Goal: Transaction & Acquisition: Purchase product/service

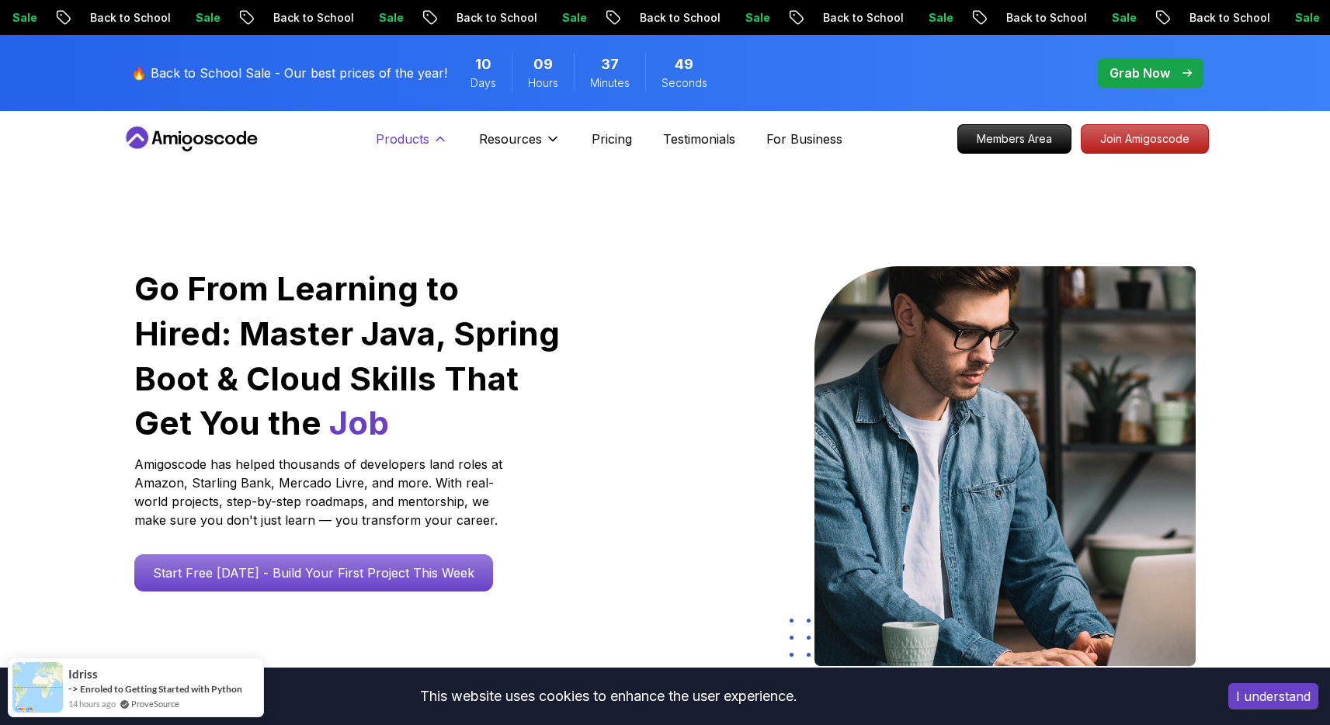
click at [424, 136] on p "Products" at bounding box center [403, 139] width 54 height 19
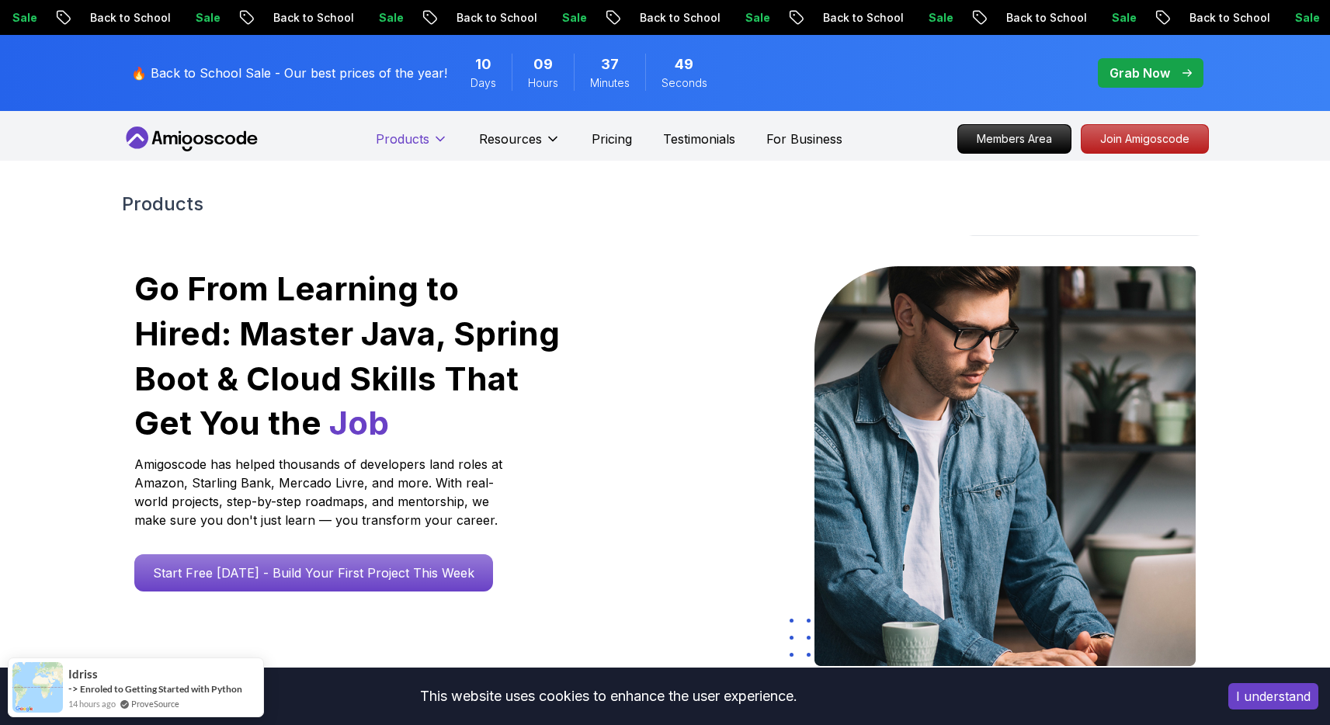
click at [424, 136] on p "Products" at bounding box center [403, 139] width 54 height 19
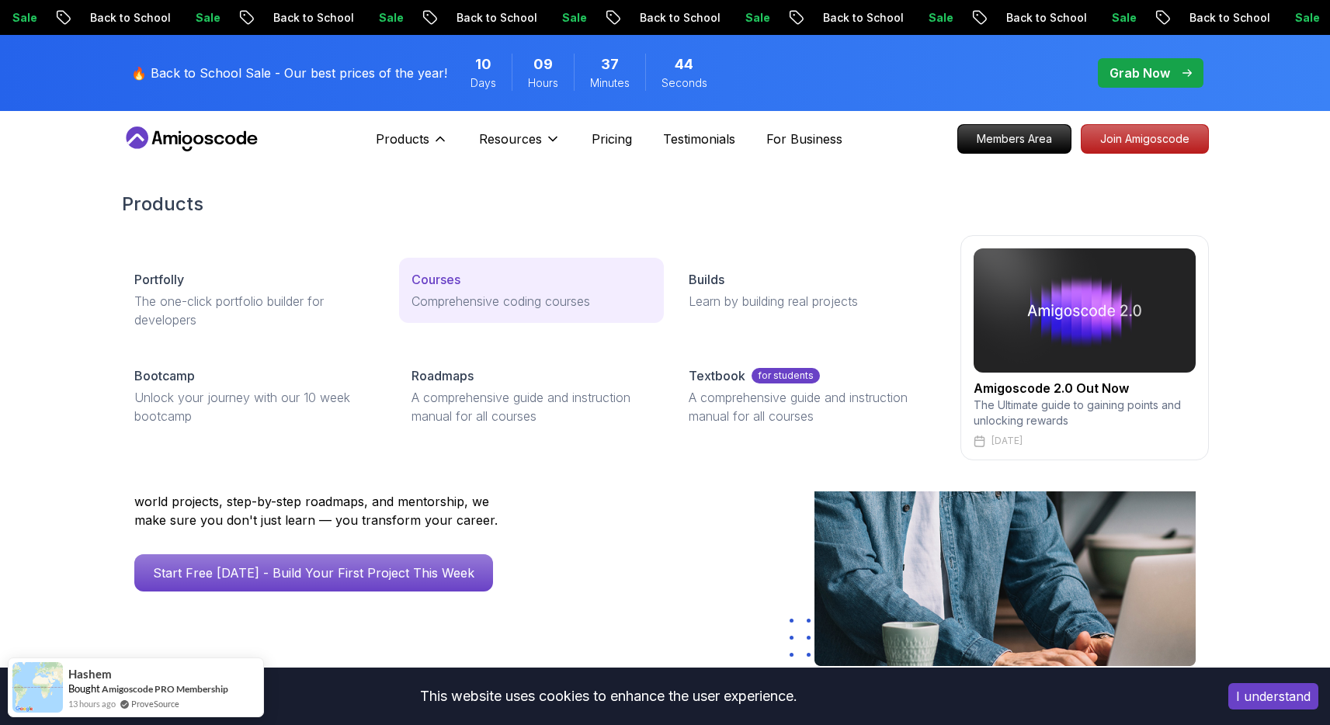
click at [461, 296] on p "Comprehensive coding courses" at bounding box center [531, 301] width 240 height 19
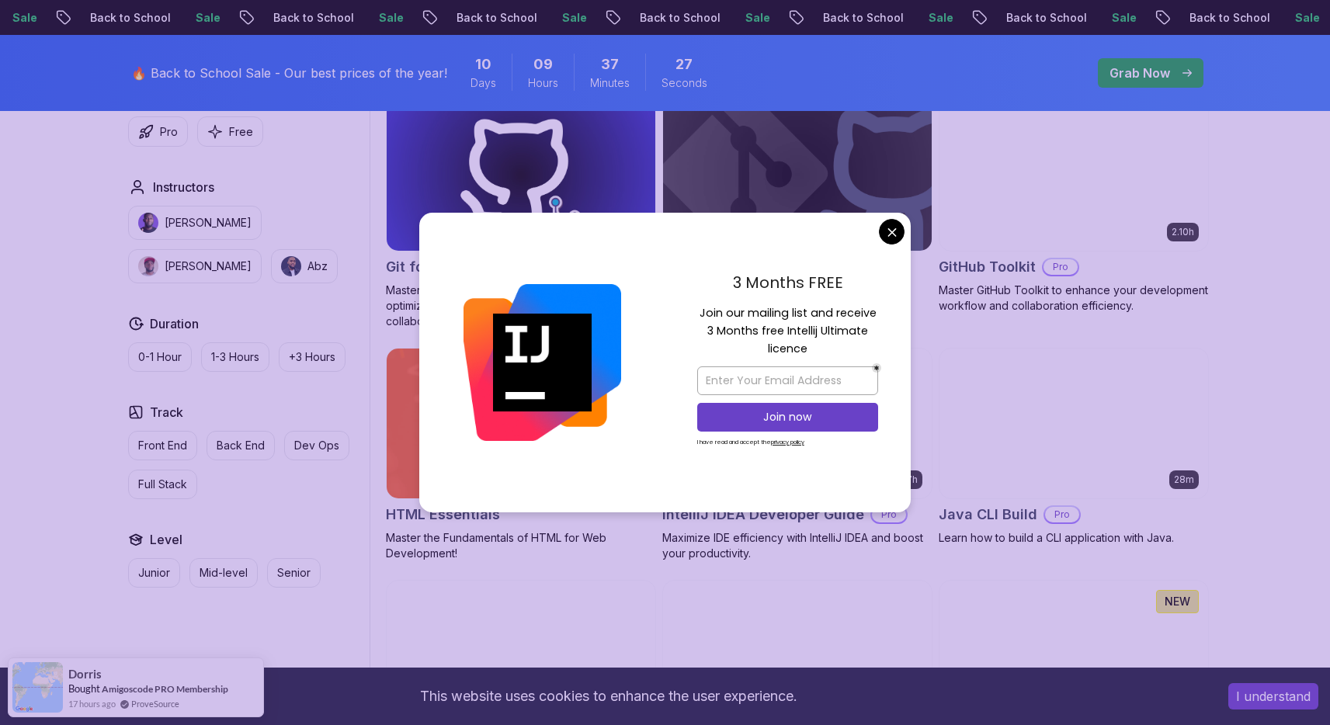
scroll to position [1755, 0]
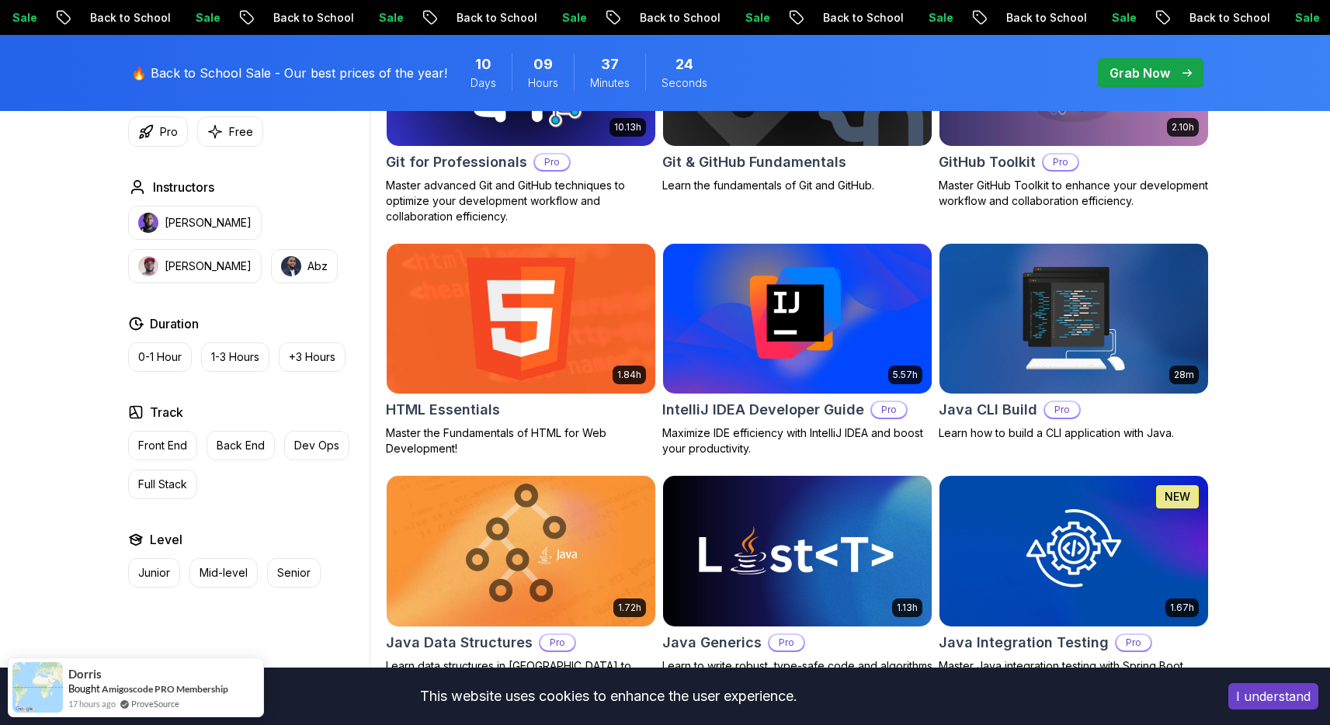
scroll to position [1859, 0]
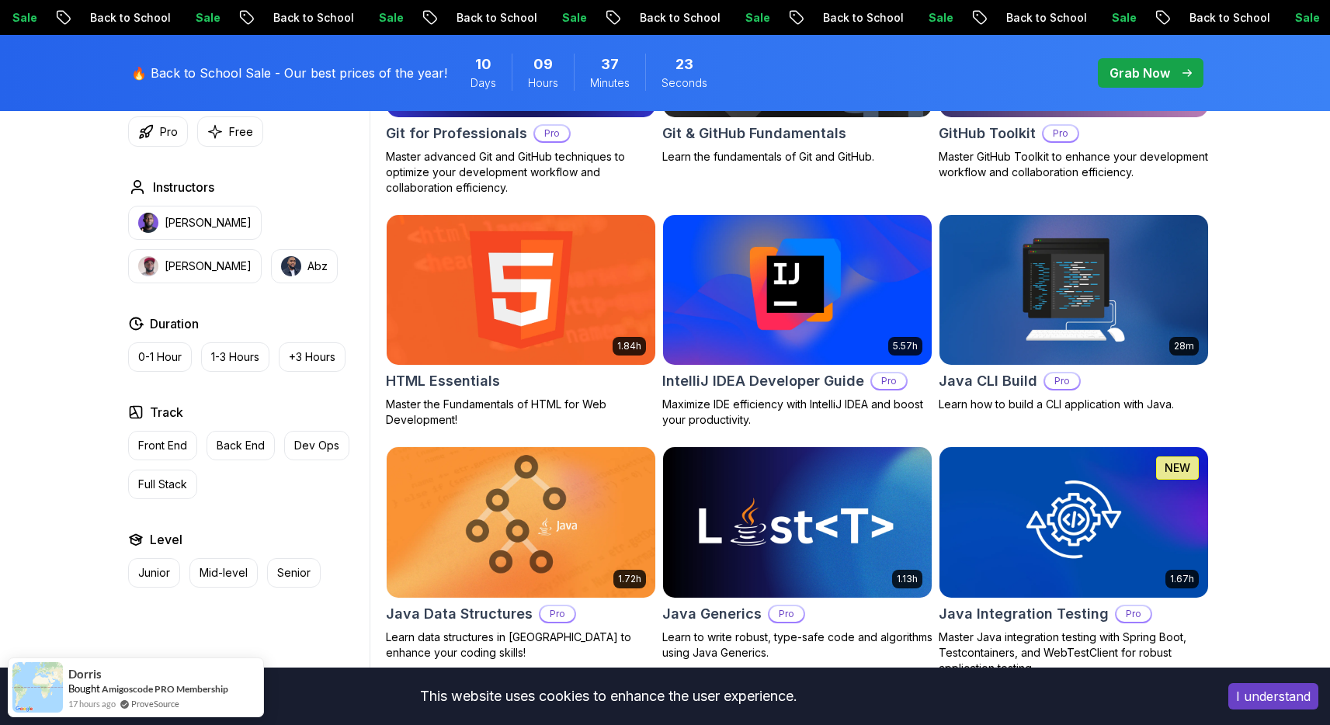
click at [349, 295] on div "Type Course Build Price Pro Free Instructors [PERSON_NAME] [PERSON_NAME] Durati…" at bounding box center [246, 294] width 248 height 588
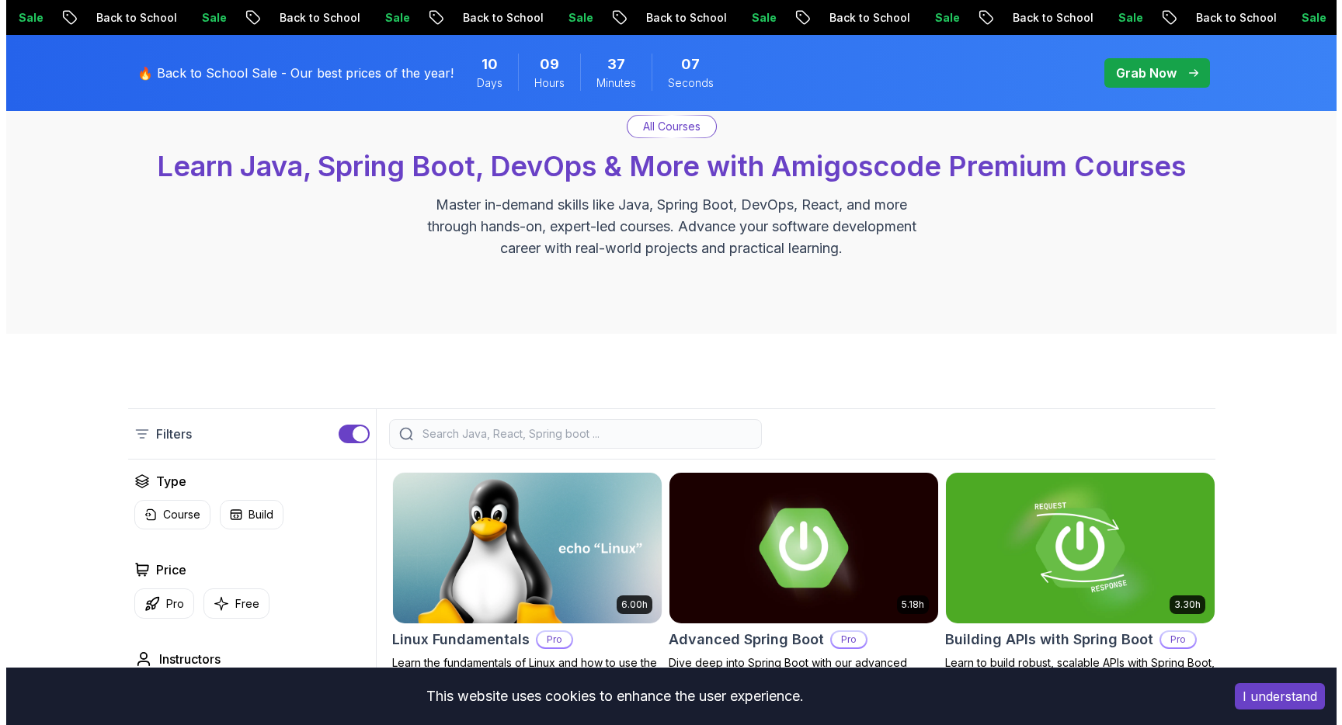
scroll to position [0, 0]
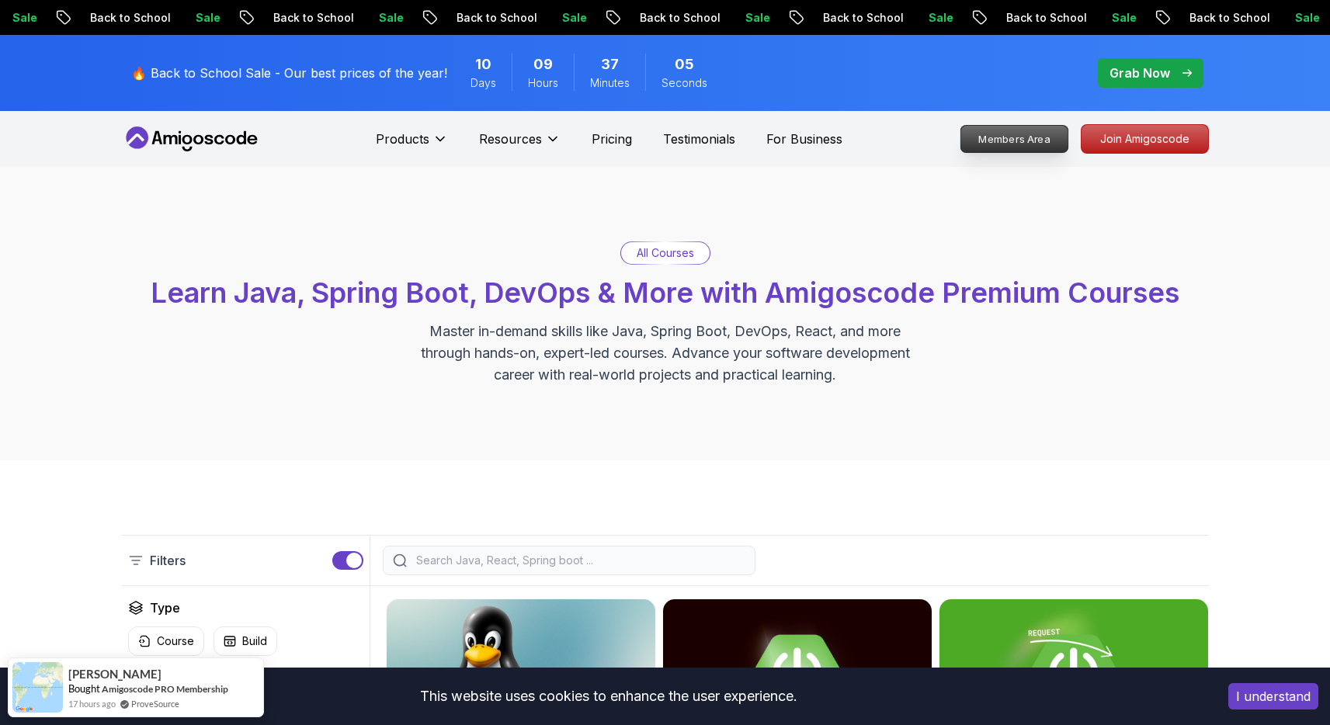
click at [1012, 147] on p "Members Area" at bounding box center [1013, 139] width 107 height 26
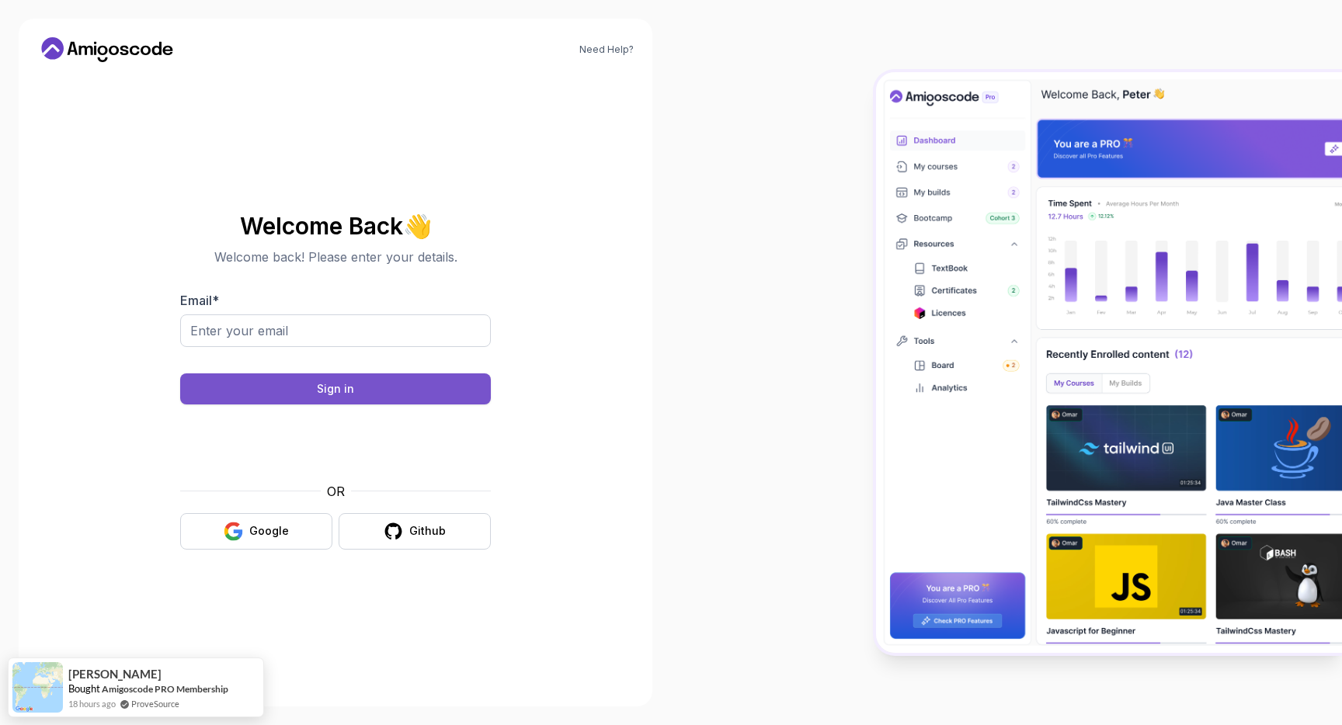
click at [466, 385] on button "Sign in" at bounding box center [335, 388] width 311 height 31
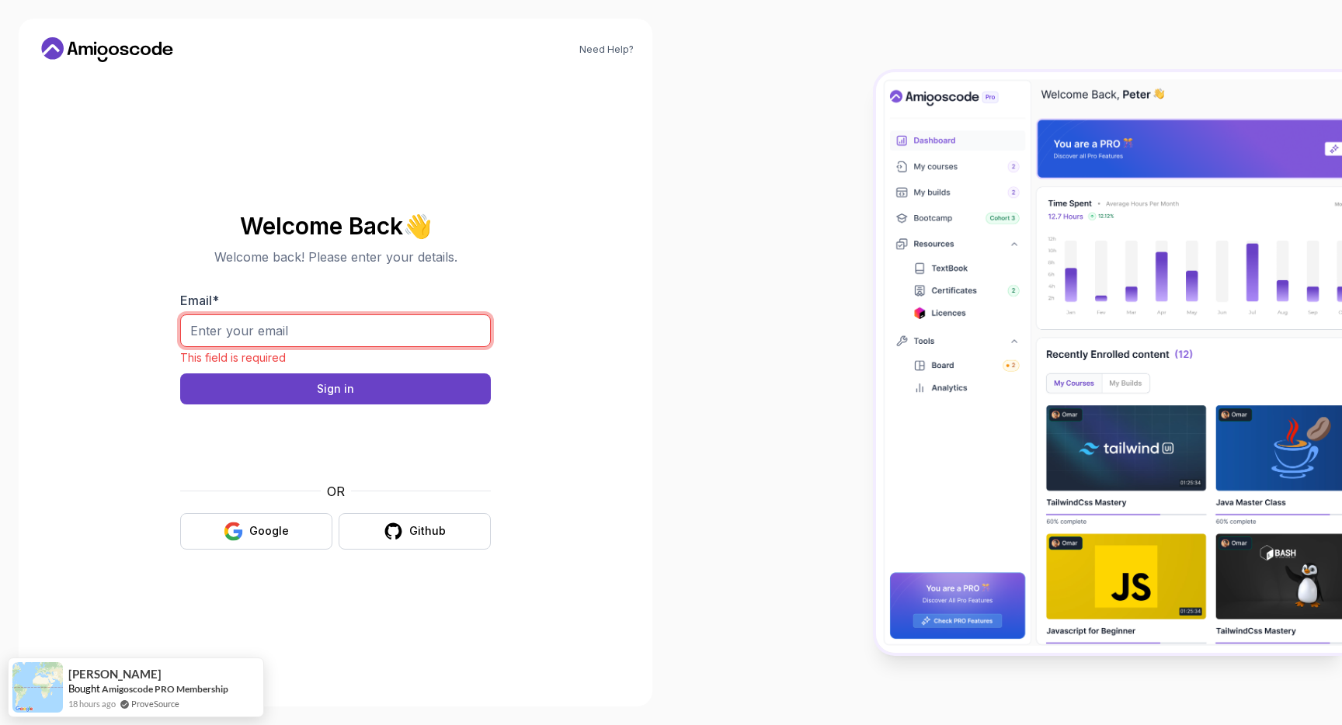
click at [433, 329] on input "Email *" at bounding box center [335, 330] width 311 height 33
type input "[EMAIL_ADDRESS][DOMAIN_NAME]"
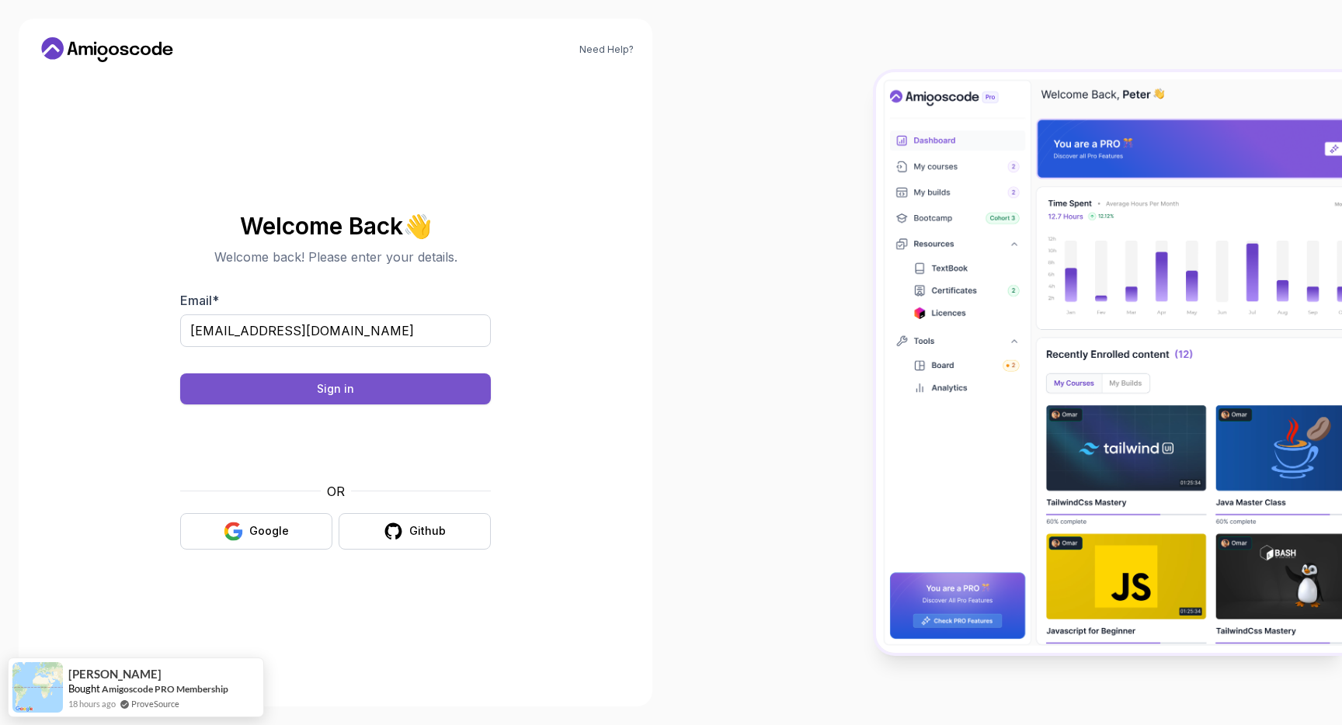
click at [378, 384] on button "Sign in" at bounding box center [335, 388] width 311 height 31
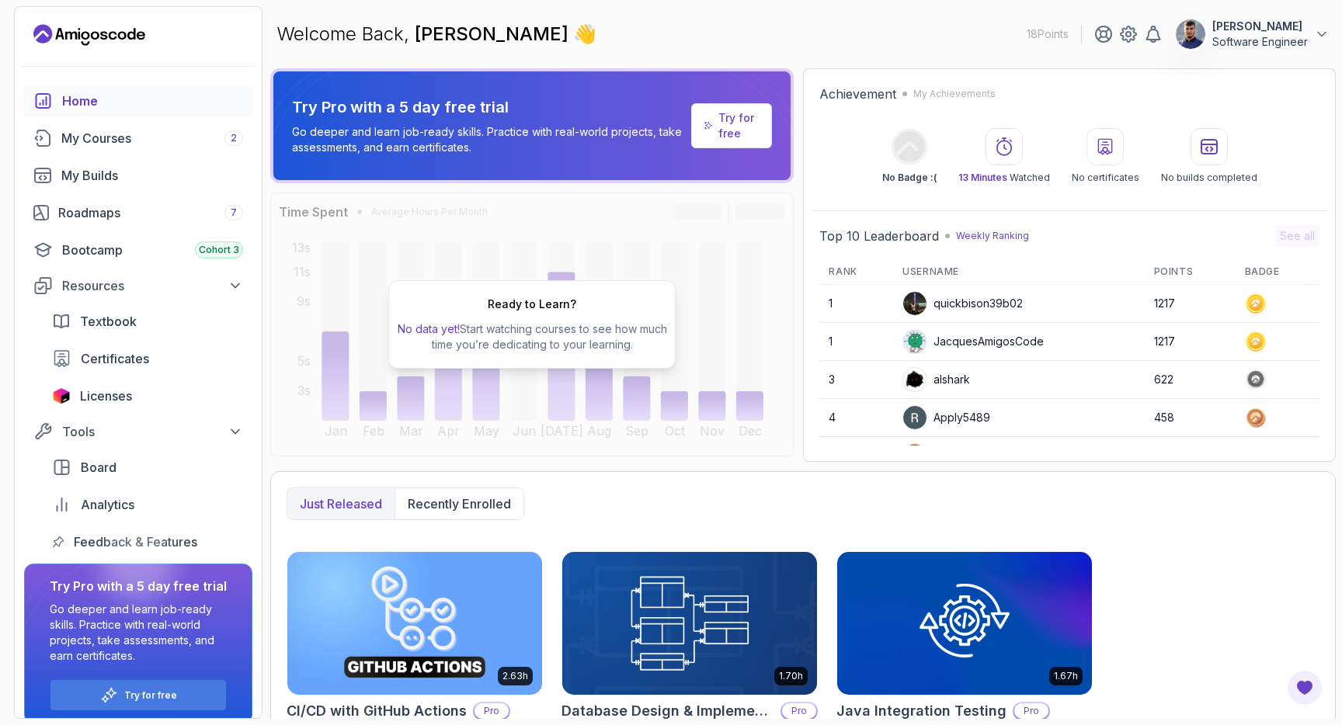
click at [798, 191] on div "Try Pro with a 5 day free trial Go deeper and learn job-ready skills. Practice …" at bounding box center [802, 265] width 1065 height 394
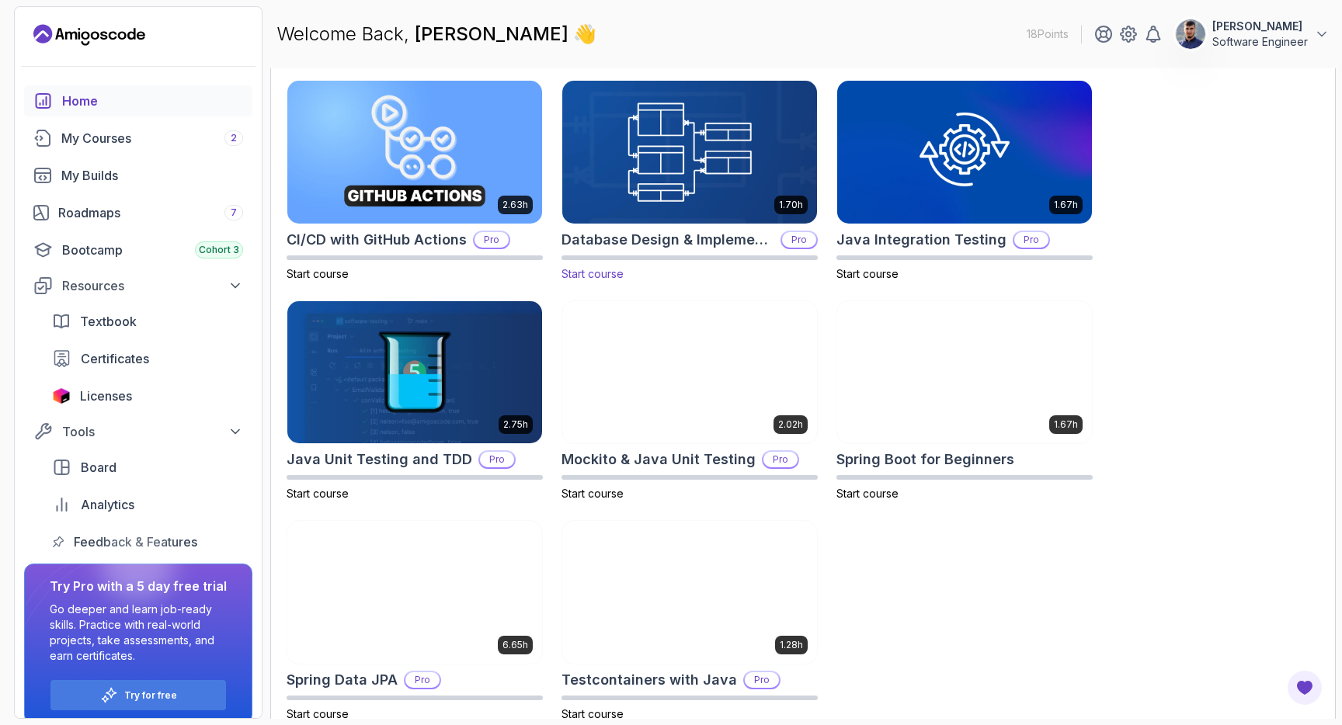
scroll to position [491, 0]
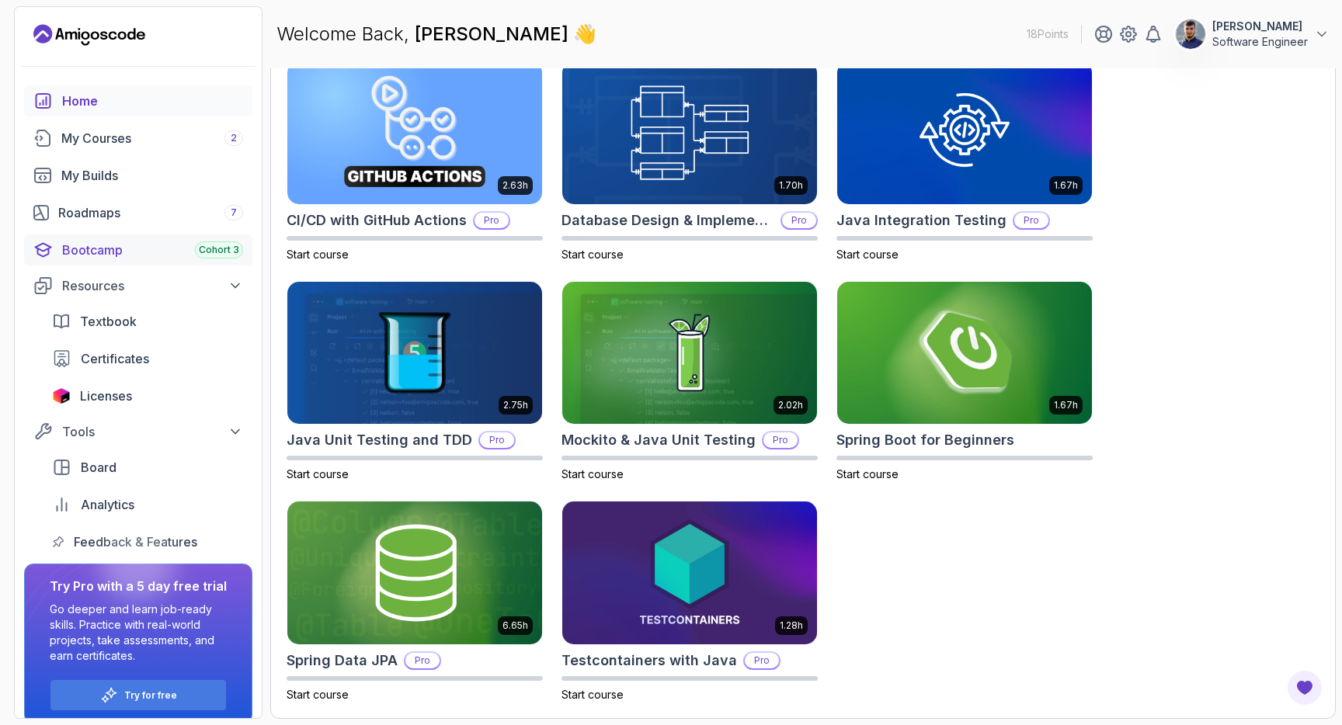
click at [121, 252] on div "Bootcamp Cohort 3" at bounding box center [152, 250] width 181 height 19
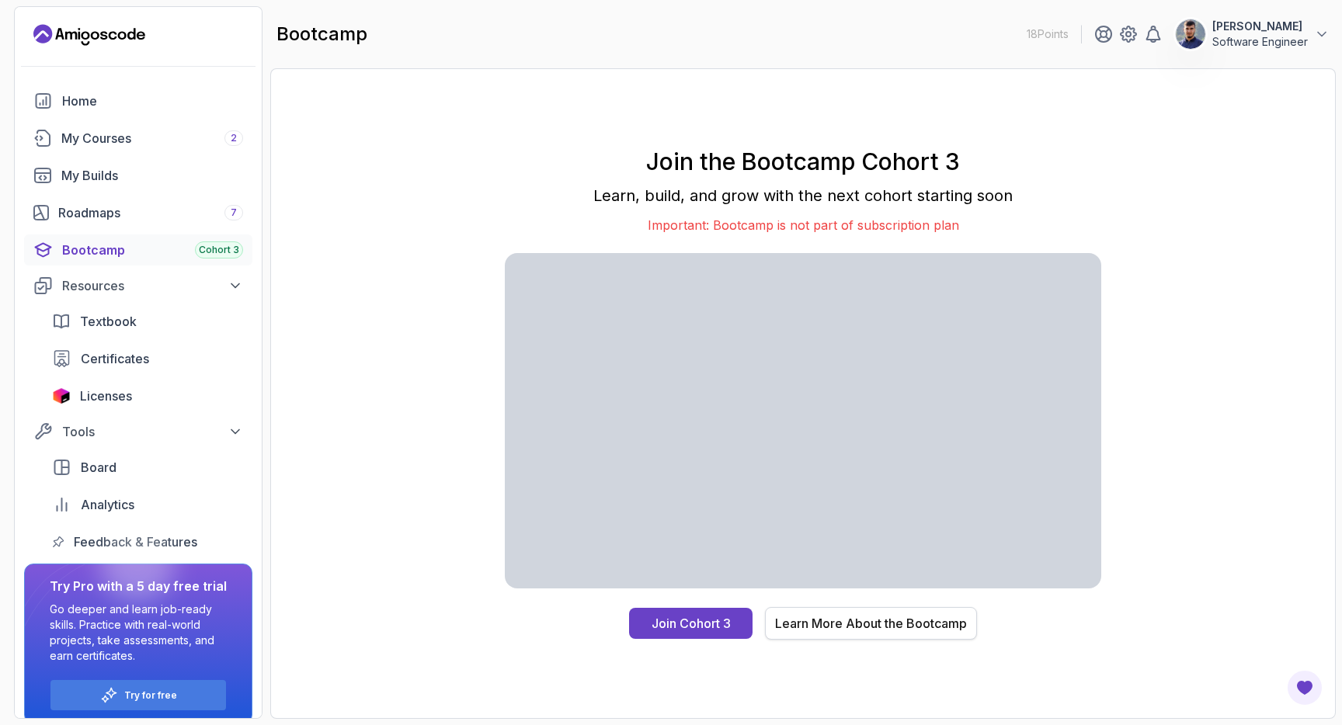
click at [833, 609] on button "Learn More About the Bootcamp" at bounding box center [871, 623] width 212 height 33
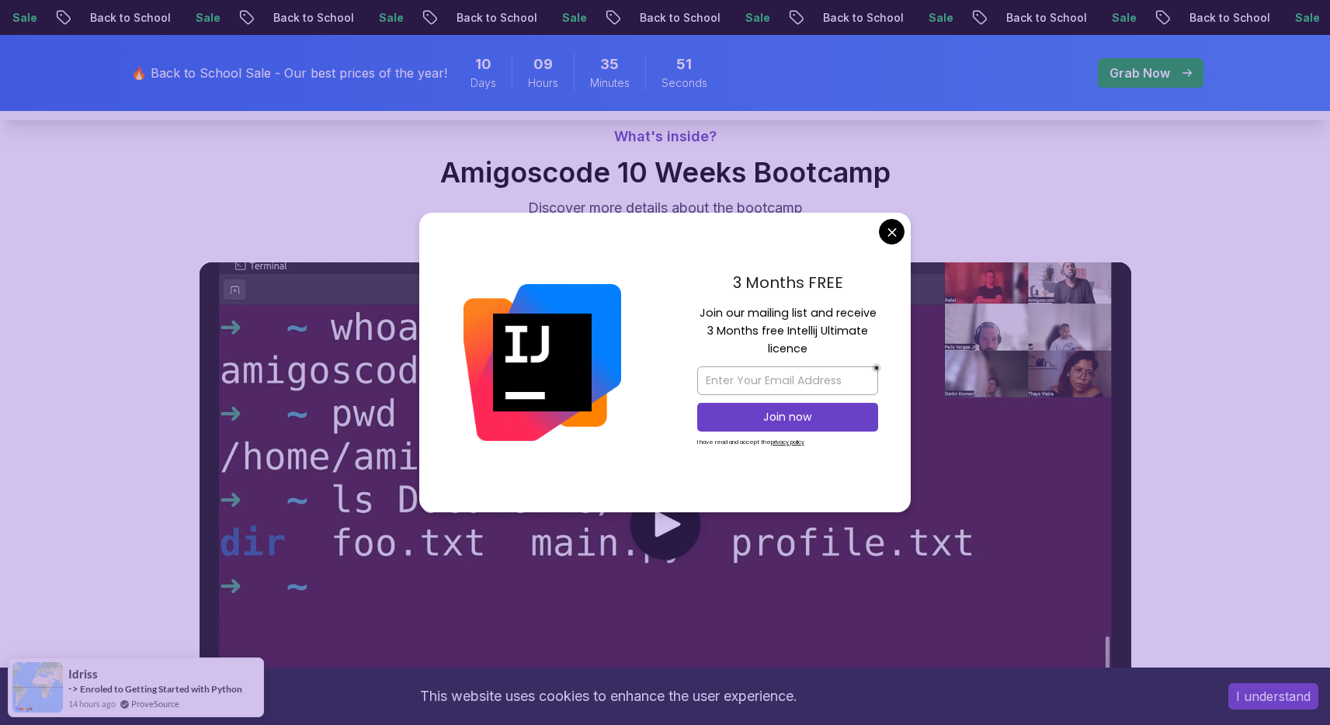
scroll to position [666, 0]
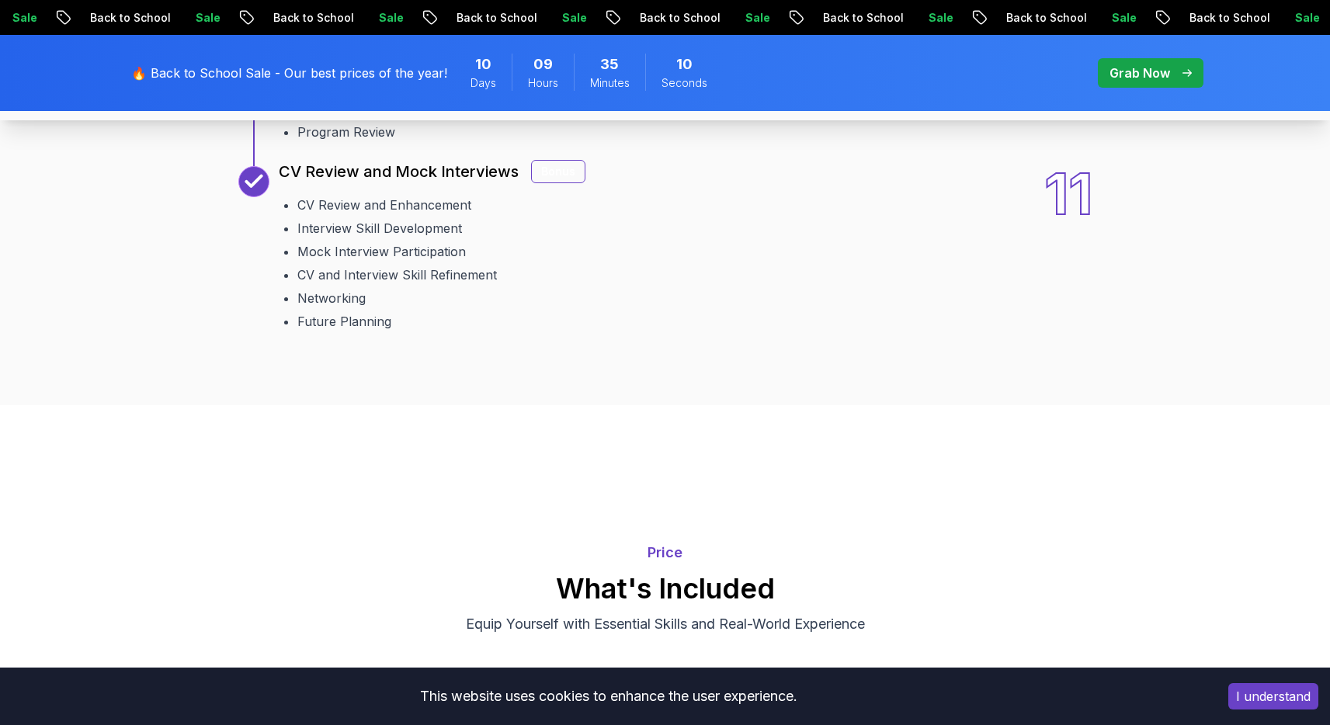
scroll to position [2863, 0]
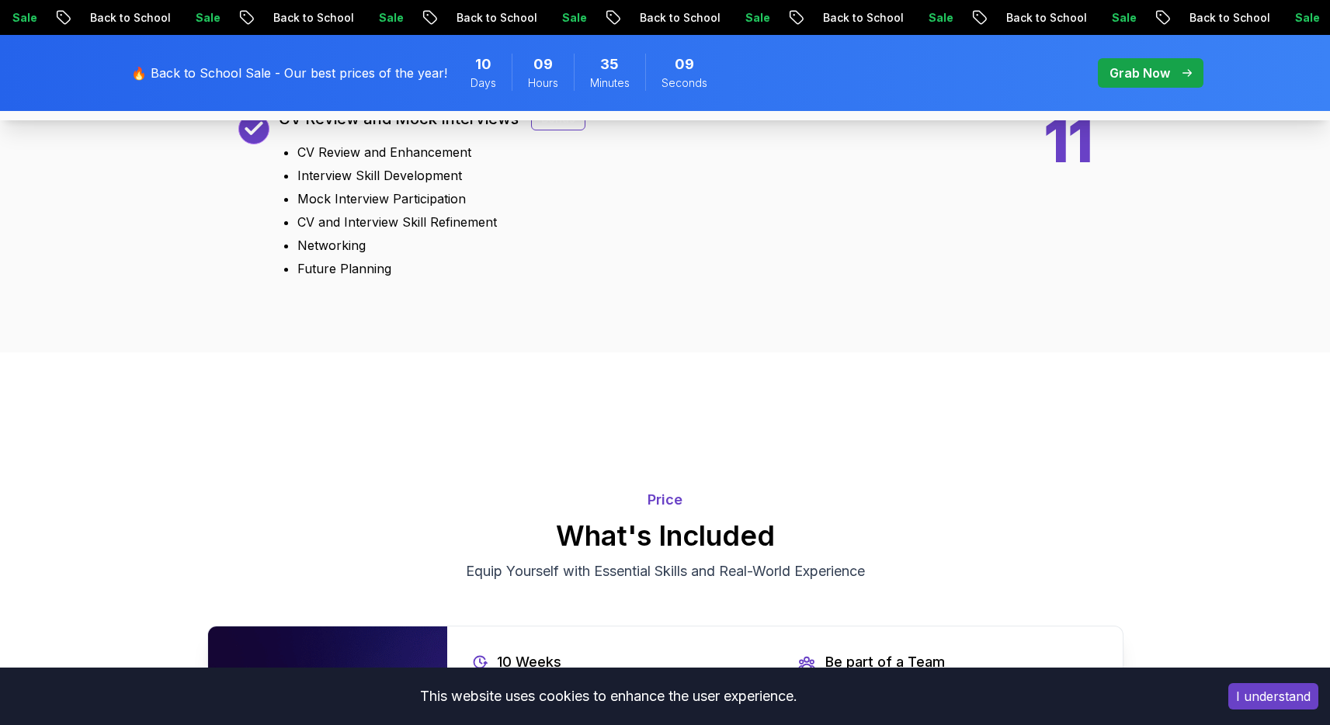
click at [557, 130] on div "Bonus" at bounding box center [558, 118] width 54 height 23
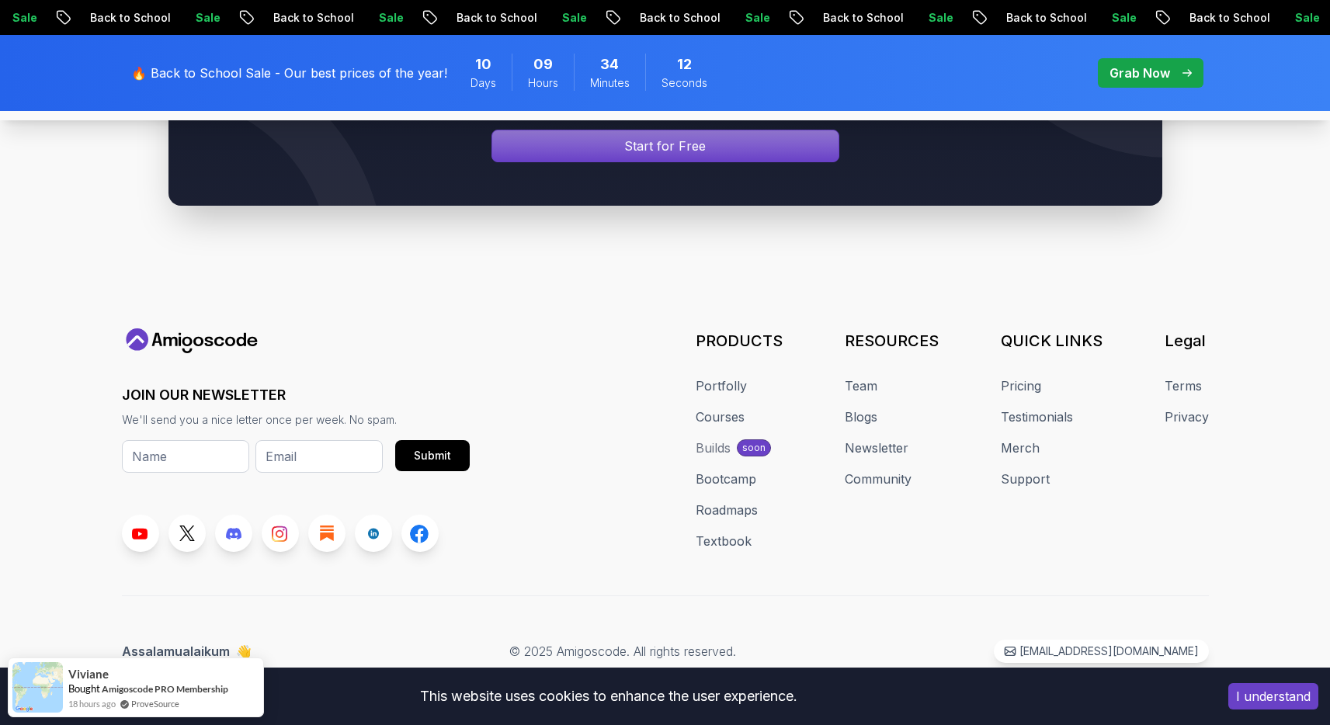
scroll to position [7566, 0]
click at [710, 414] on link "Courses" at bounding box center [720, 417] width 49 height 19
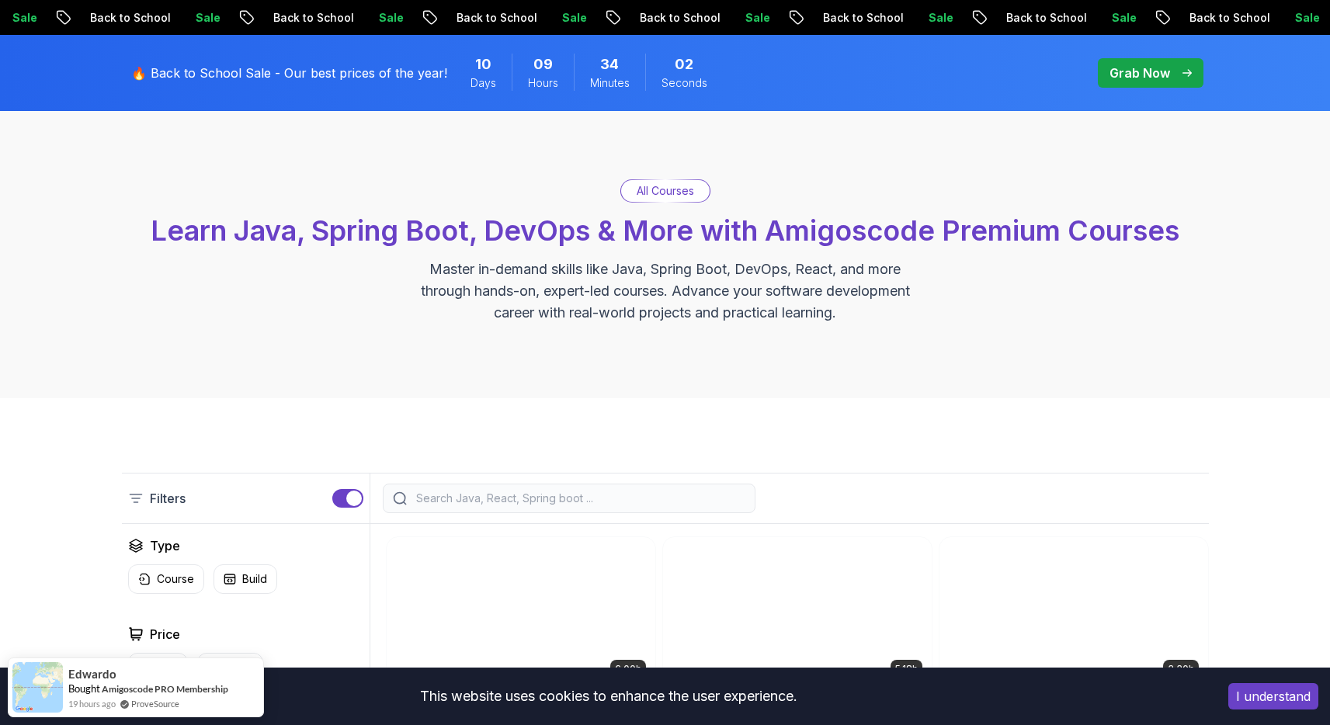
scroll to position [67, 0]
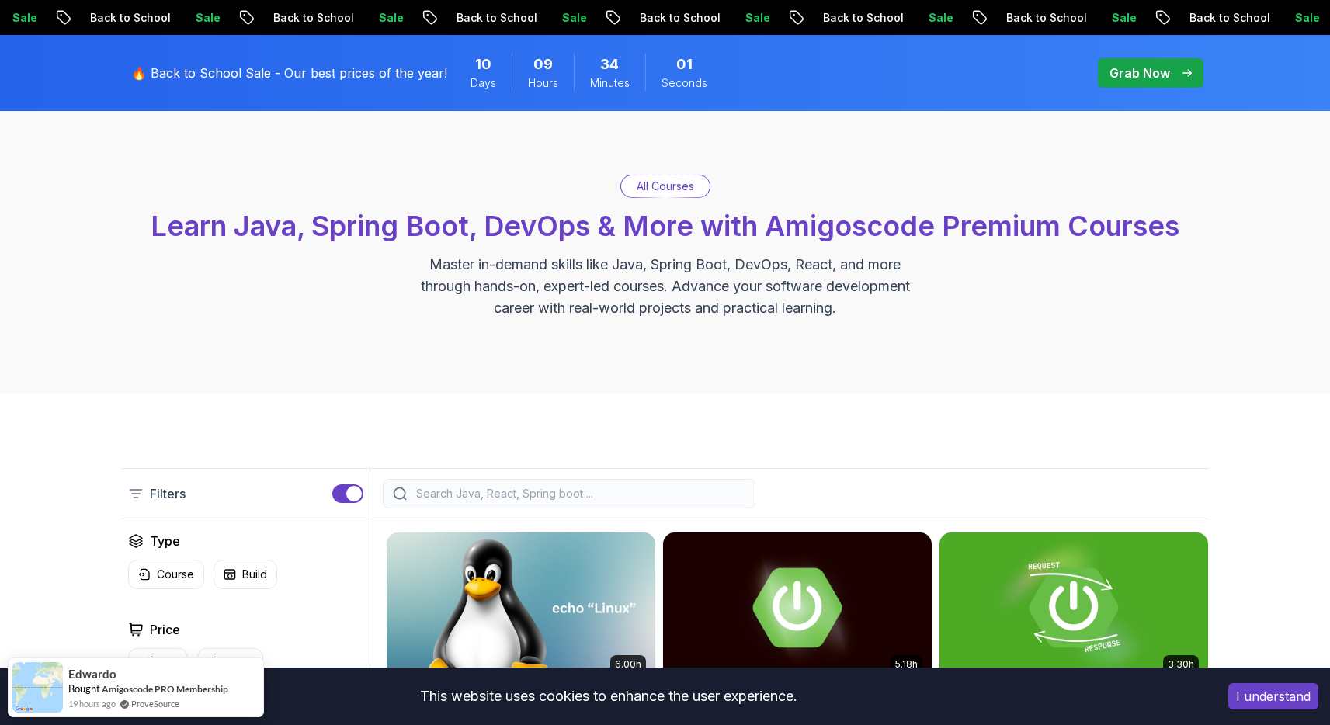
click at [349, 497] on div "button" at bounding box center [354, 494] width 16 height 16
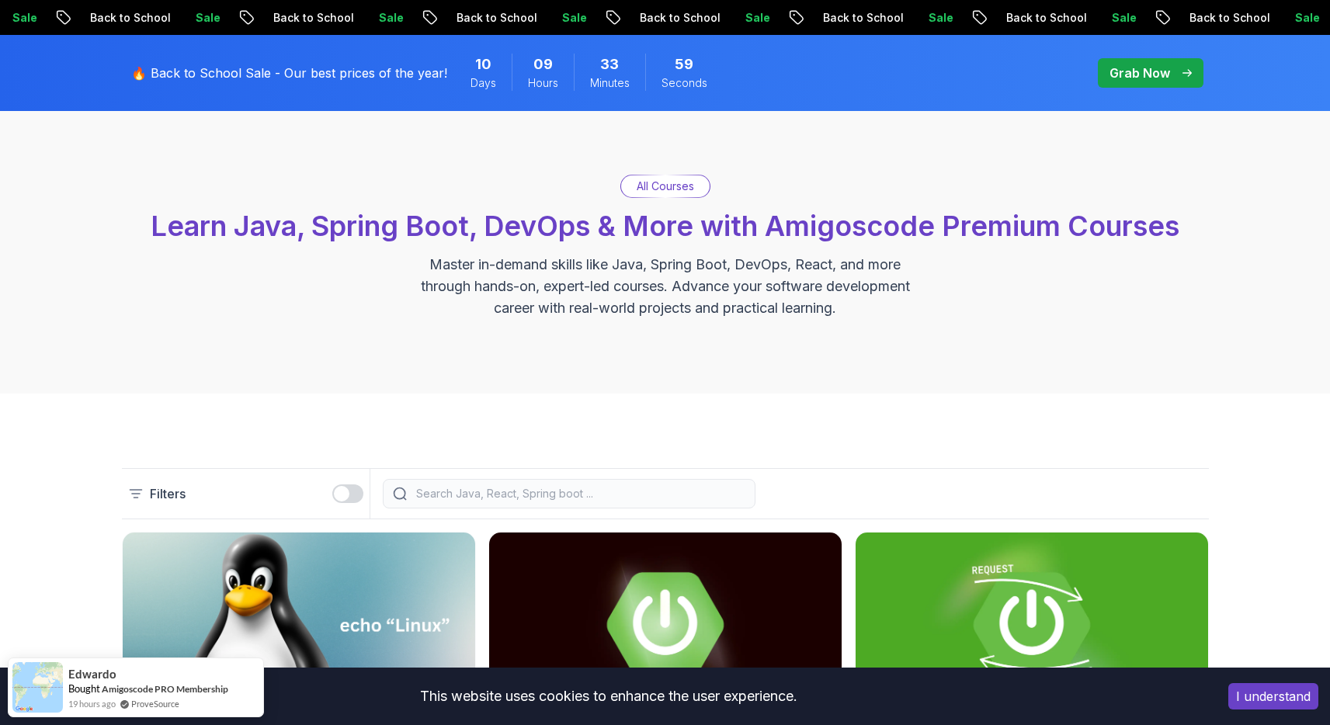
click at [349, 497] on button "button" at bounding box center [347, 493] width 31 height 19
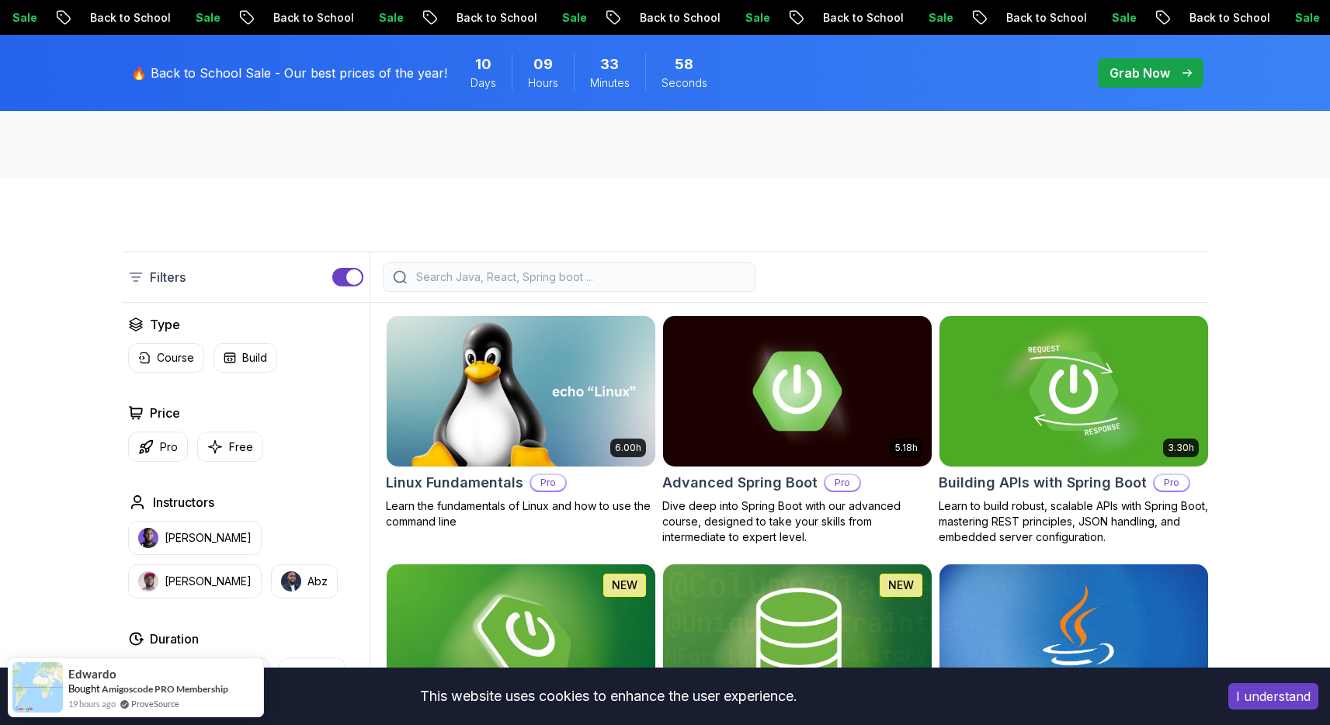
scroll to position [286, 0]
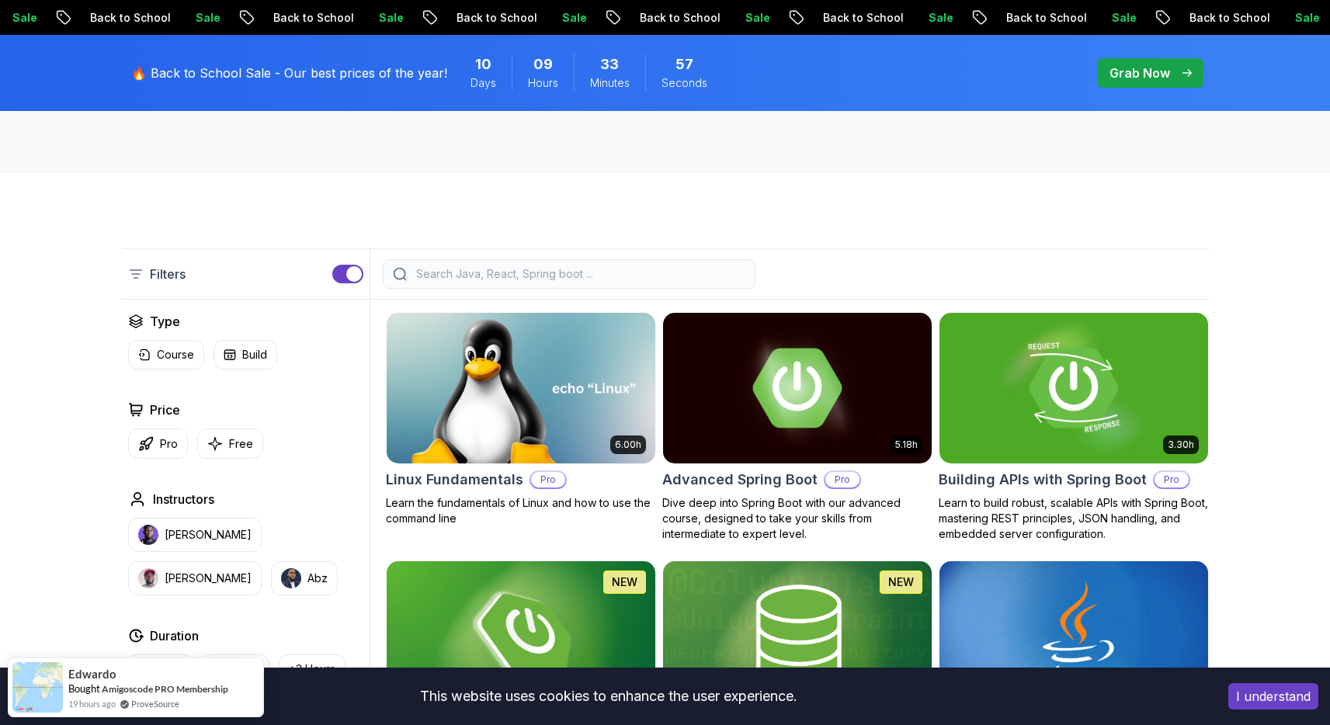
click at [341, 280] on button "button" at bounding box center [347, 274] width 31 height 19
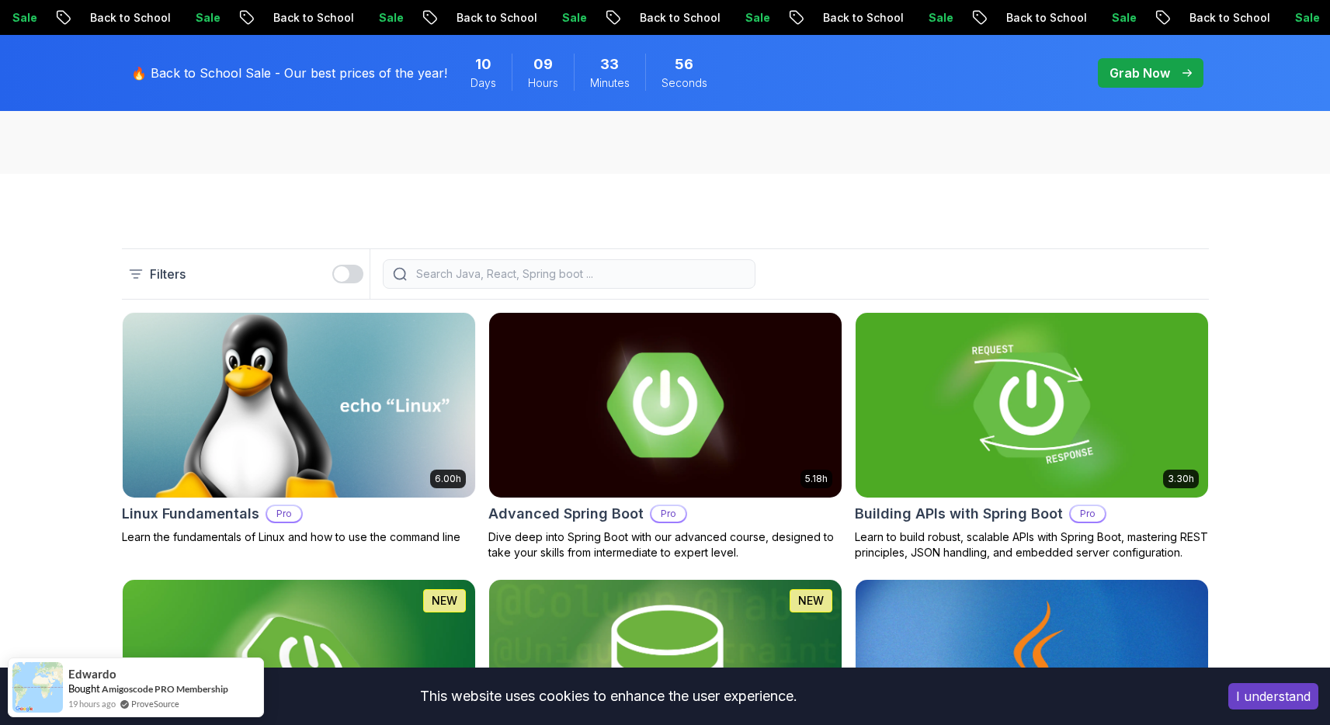
click at [341, 280] on div "button" at bounding box center [342, 274] width 16 height 16
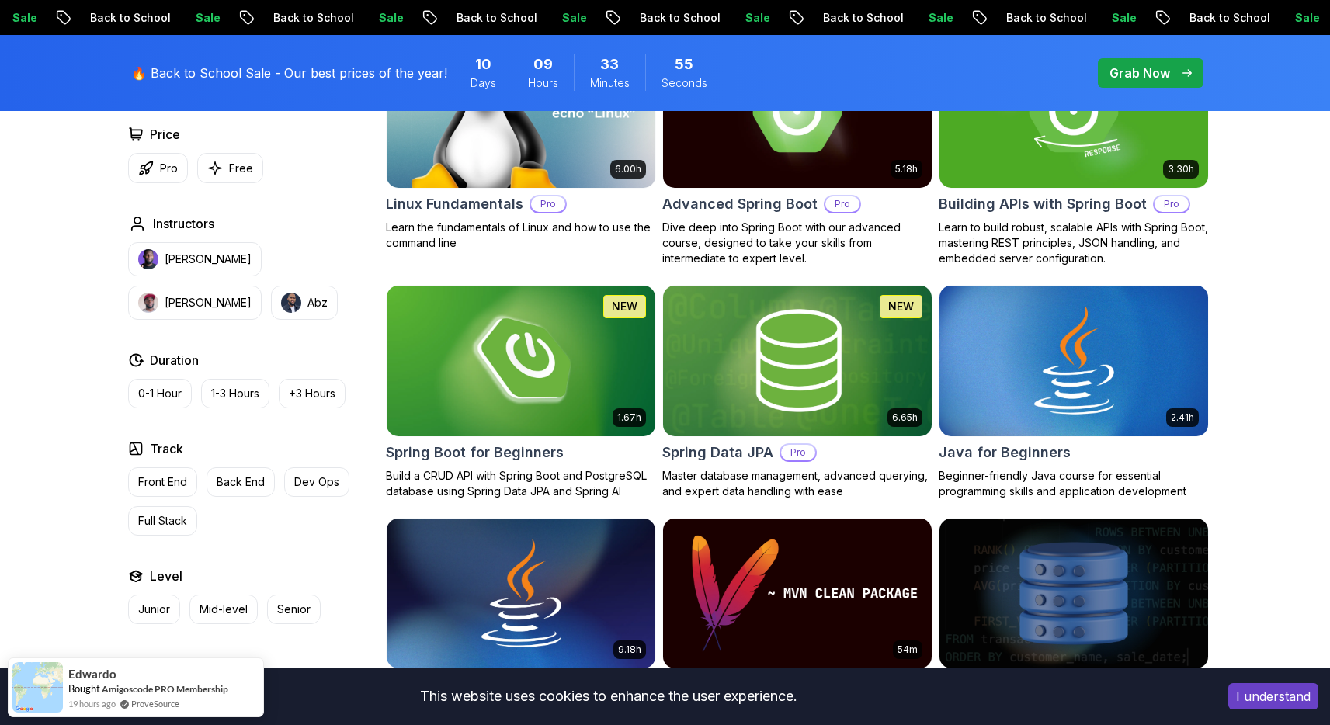
scroll to position [552, 0]
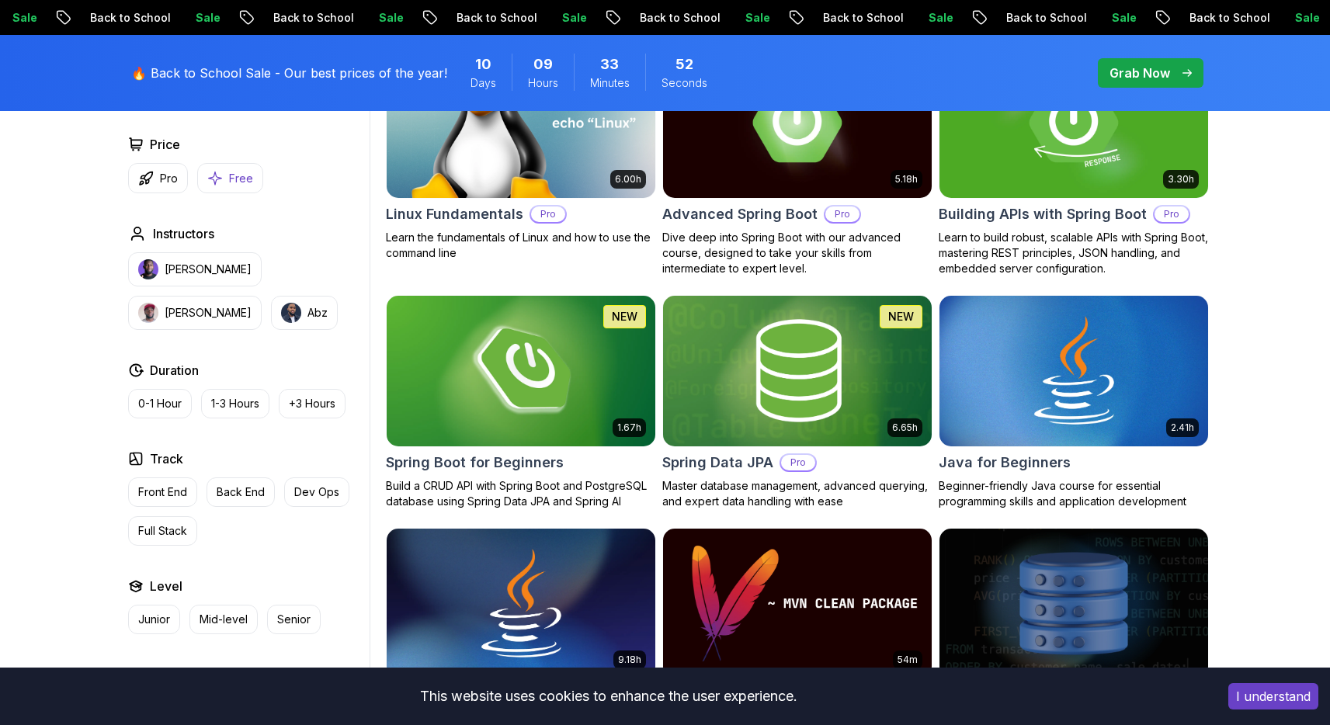
click at [242, 190] on button "Free" at bounding box center [230, 178] width 66 height 30
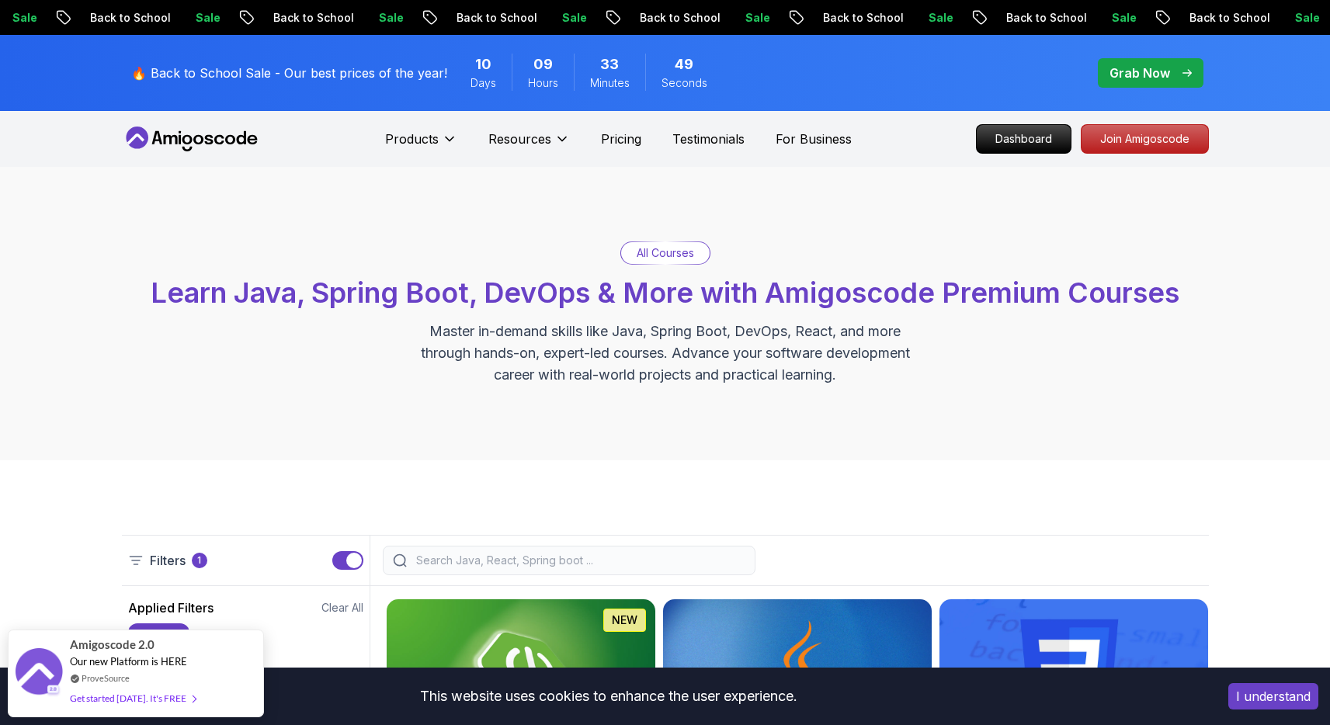
click at [900, 16] on p "Sale" at bounding box center [925, 18] width 50 height 16
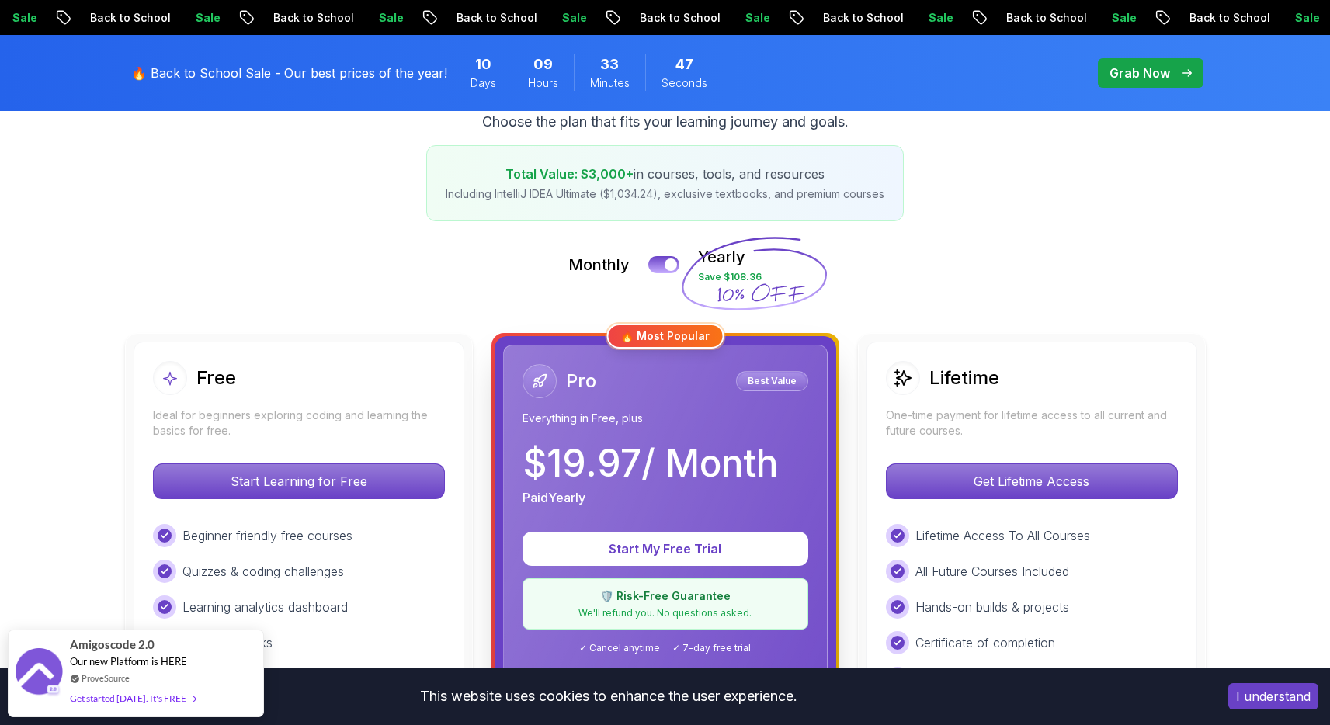
scroll to position [246, 0]
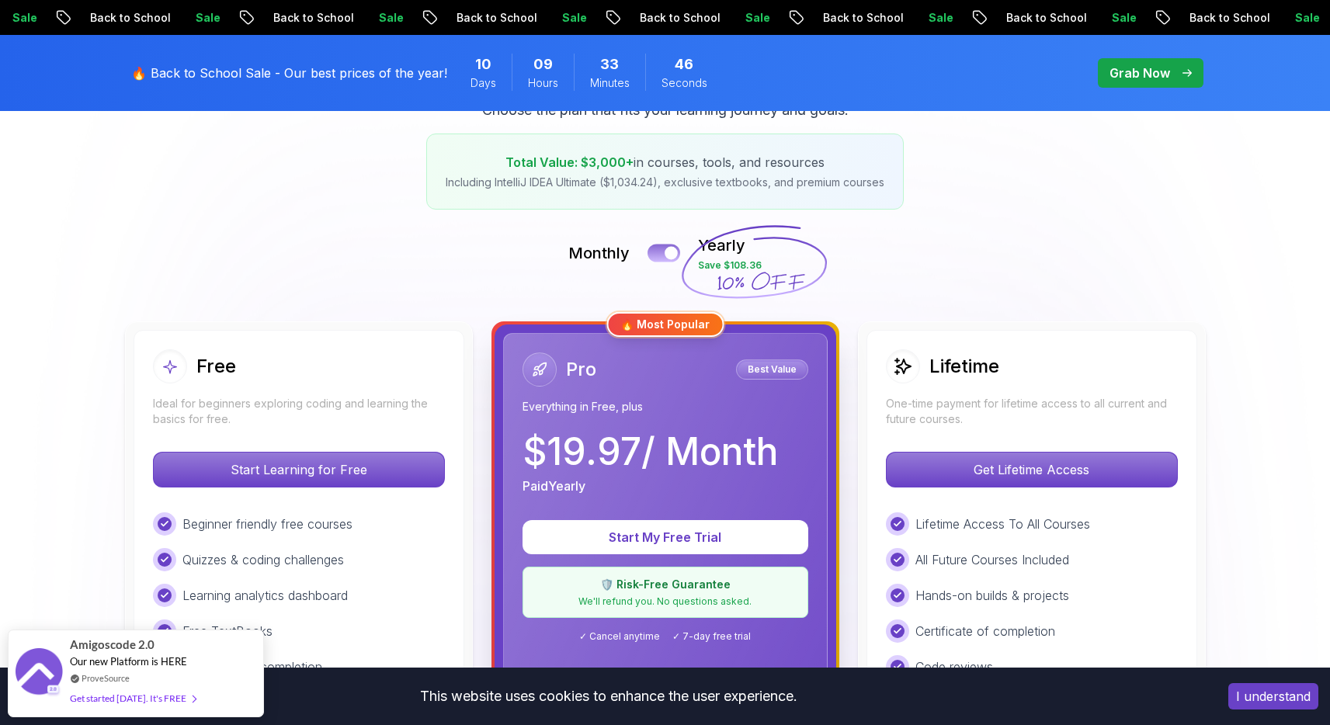
click at [660, 252] on button at bounding box center [664, 253] width 33 height 18
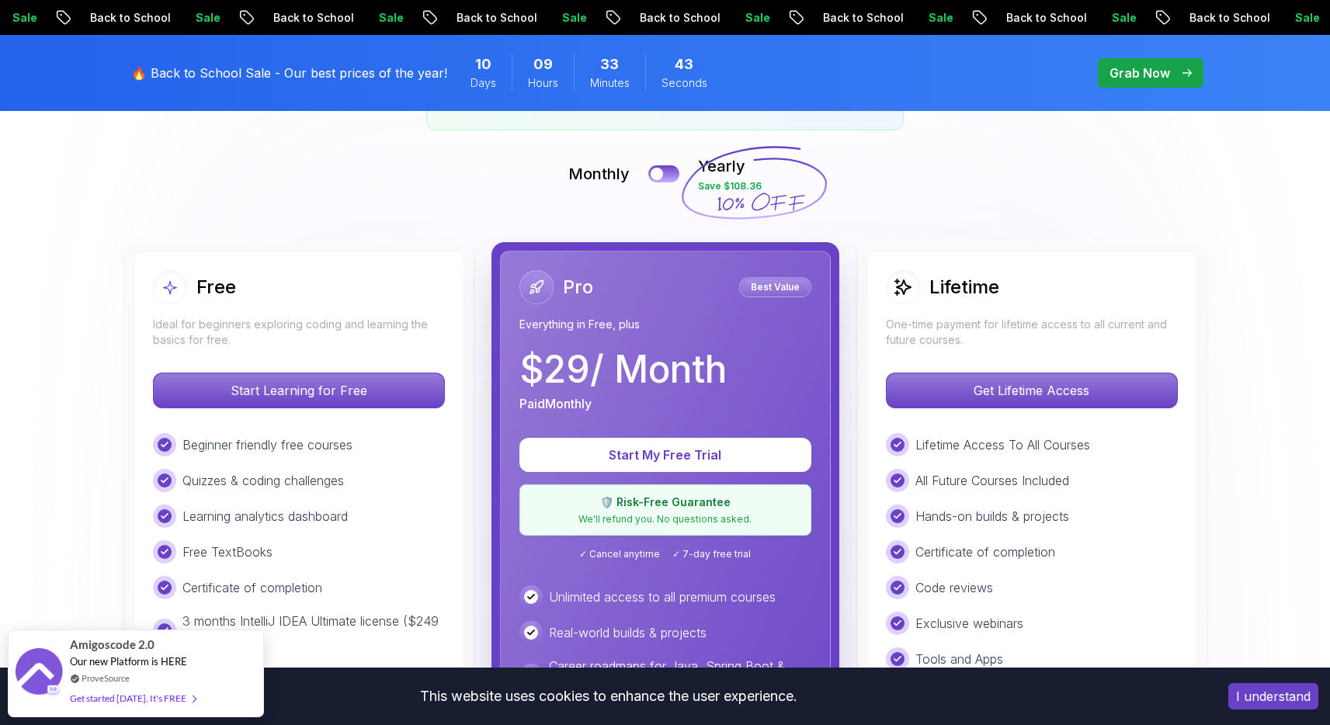
scroll to position [311, 0]
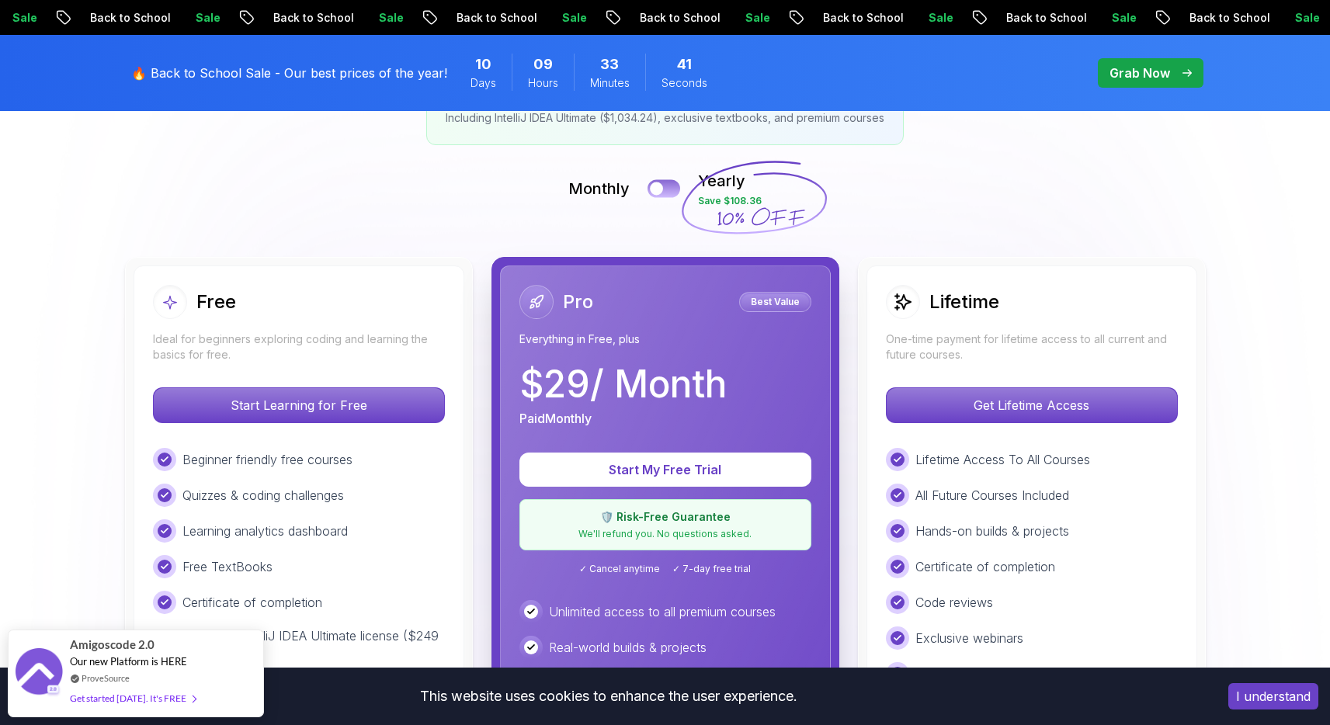
click at [672, 190] on button at bounding box center [664, 188] width 33 height 18
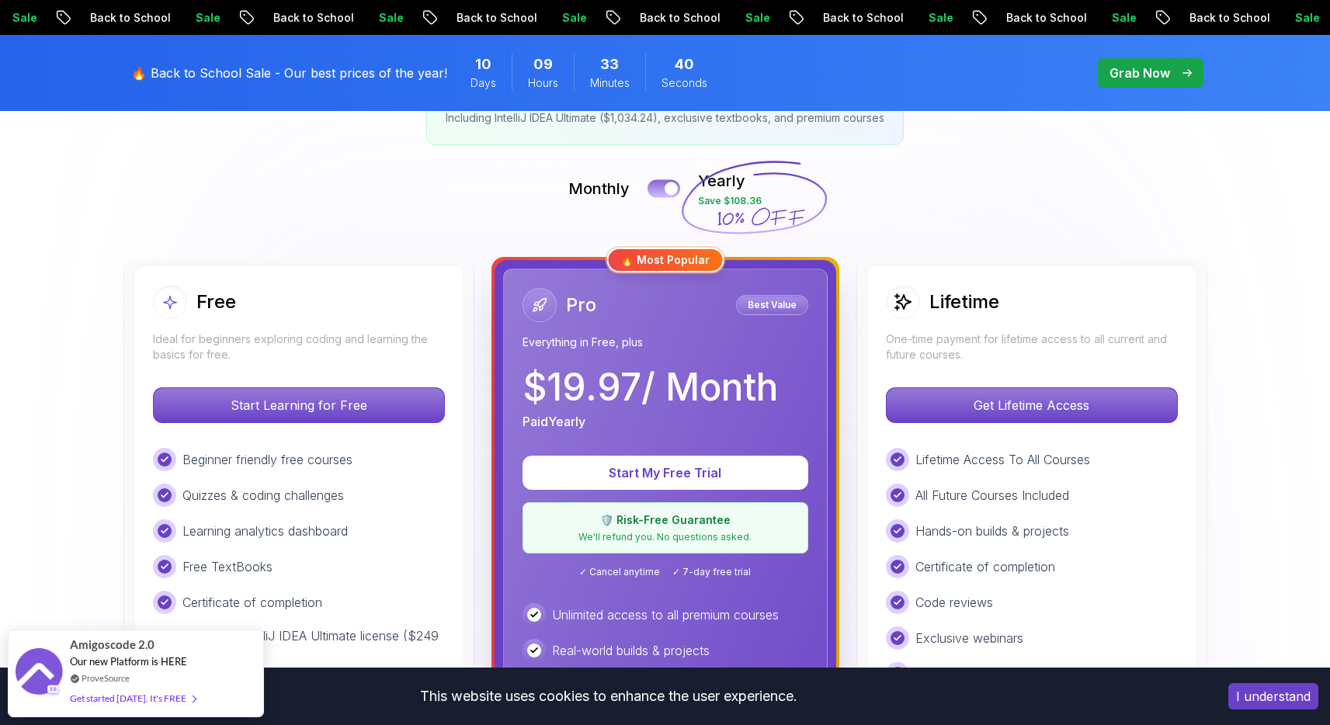
click at [672, 190] on div at bounding box center [671, 188] width 13 height 13
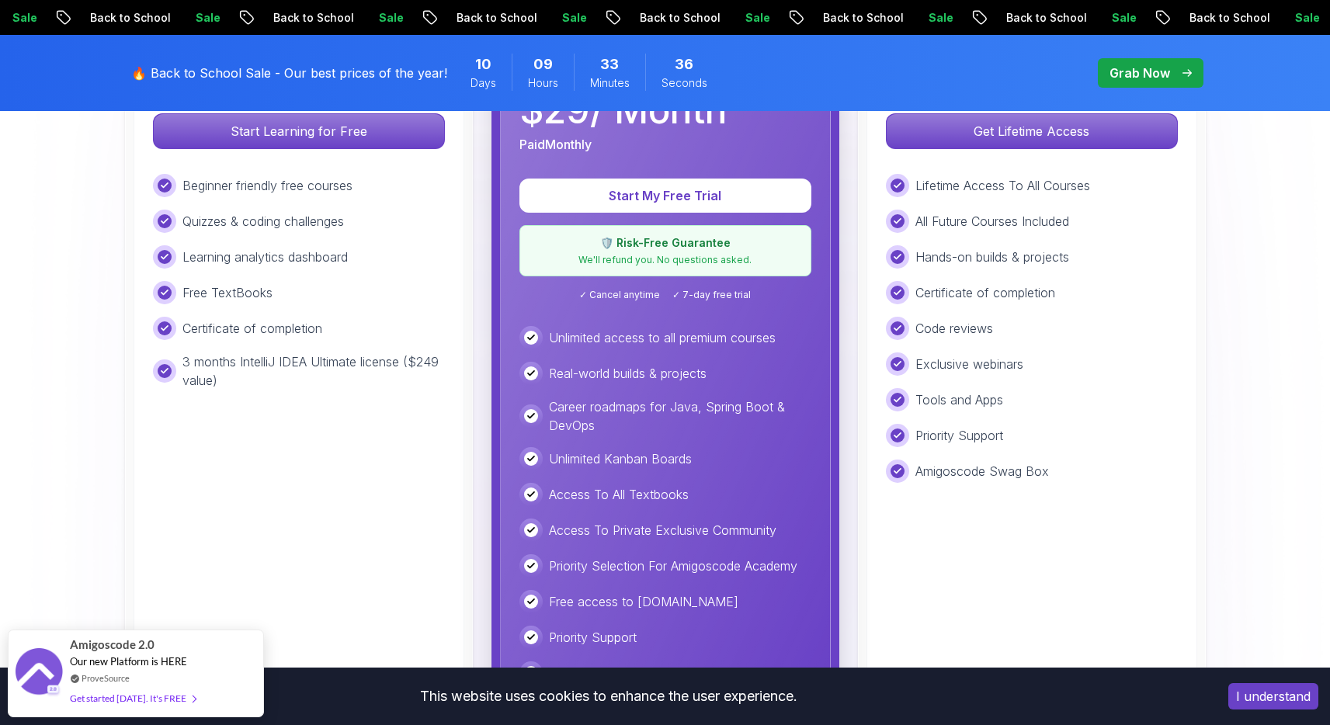
scroll to position [339, 0]
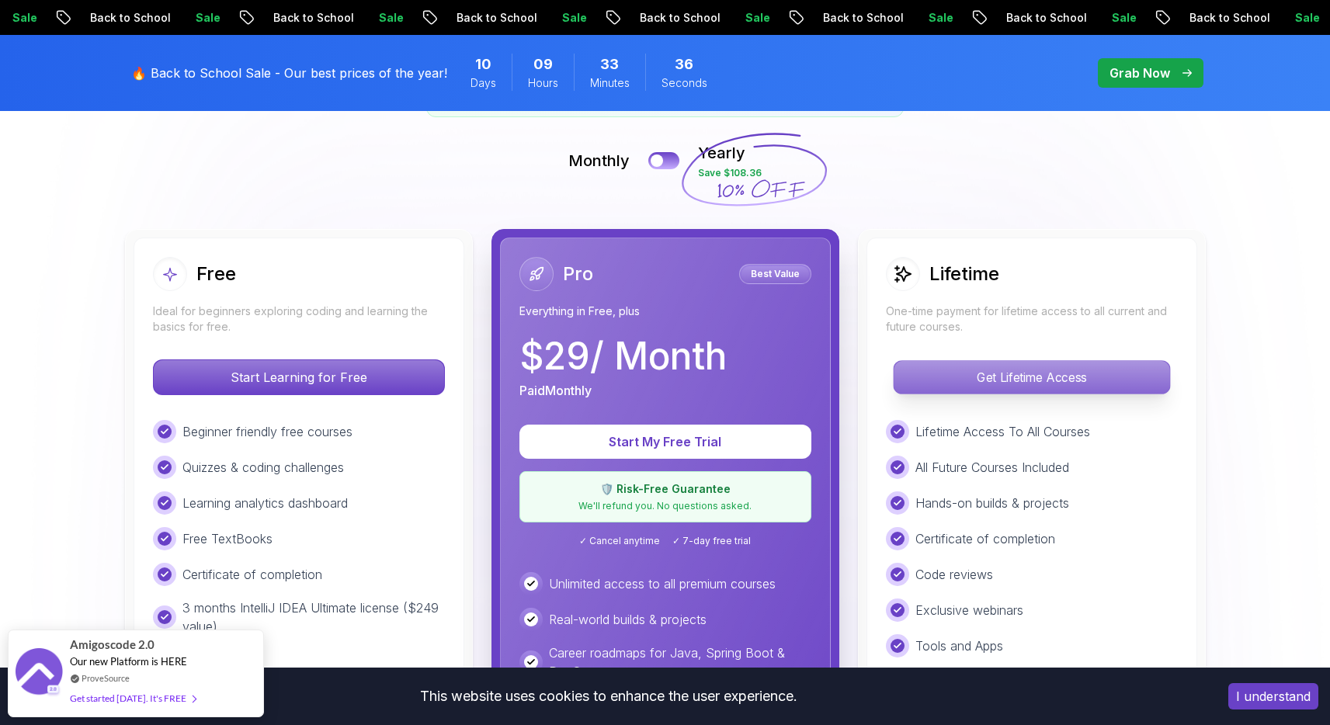
click at [992, 380] on p "Get Lifetime Access" at bounding box center [1032, 377] width 276 height 33
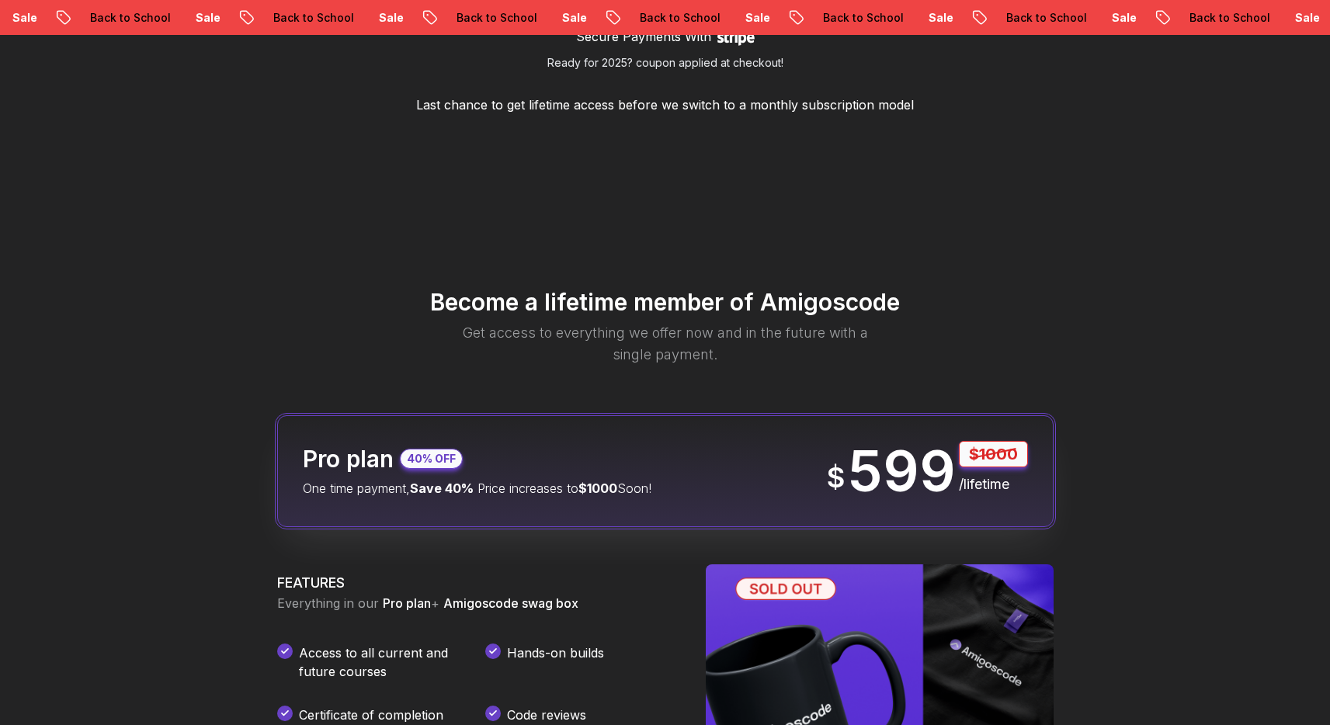
scroll to position [1651, 0]
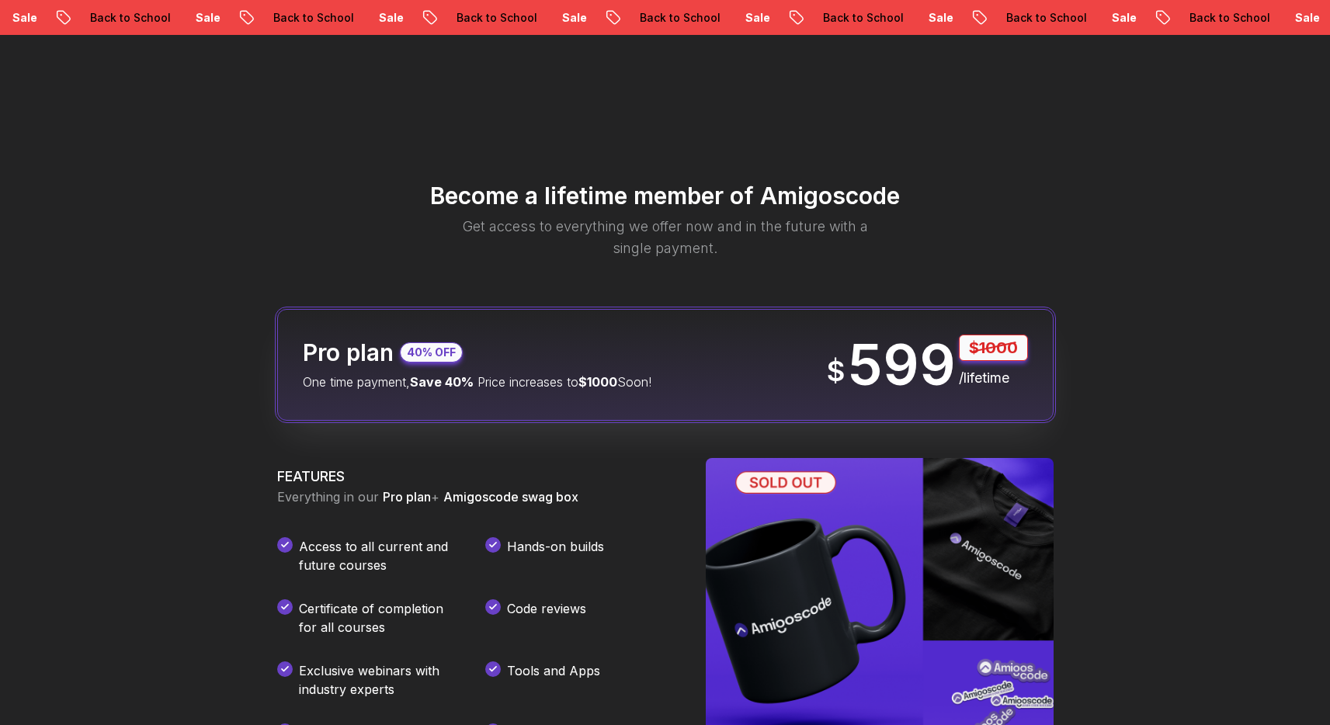
scroll to position [1746, 0]
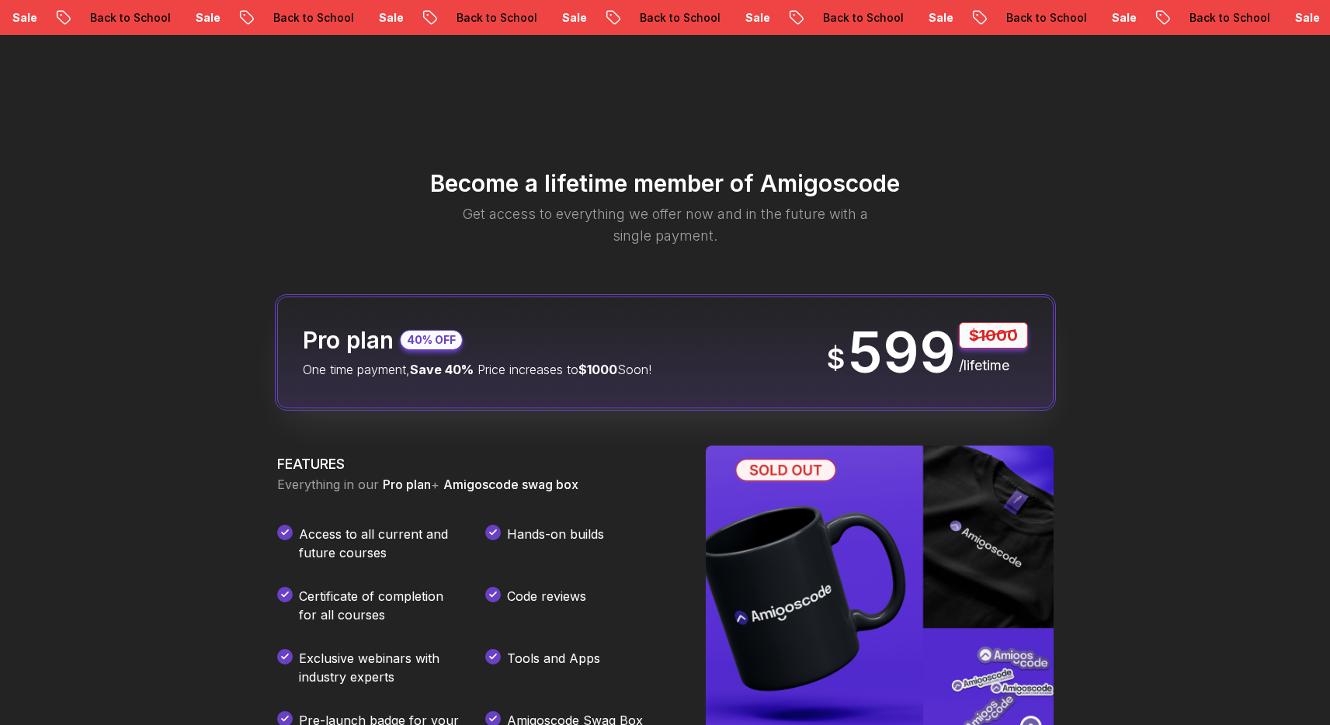
click at [1108, 286] on div "Become a lifetime member of Amigoscode Get access to everything we offer now an…" at bounding box center [666, 672] width 932 height 1181
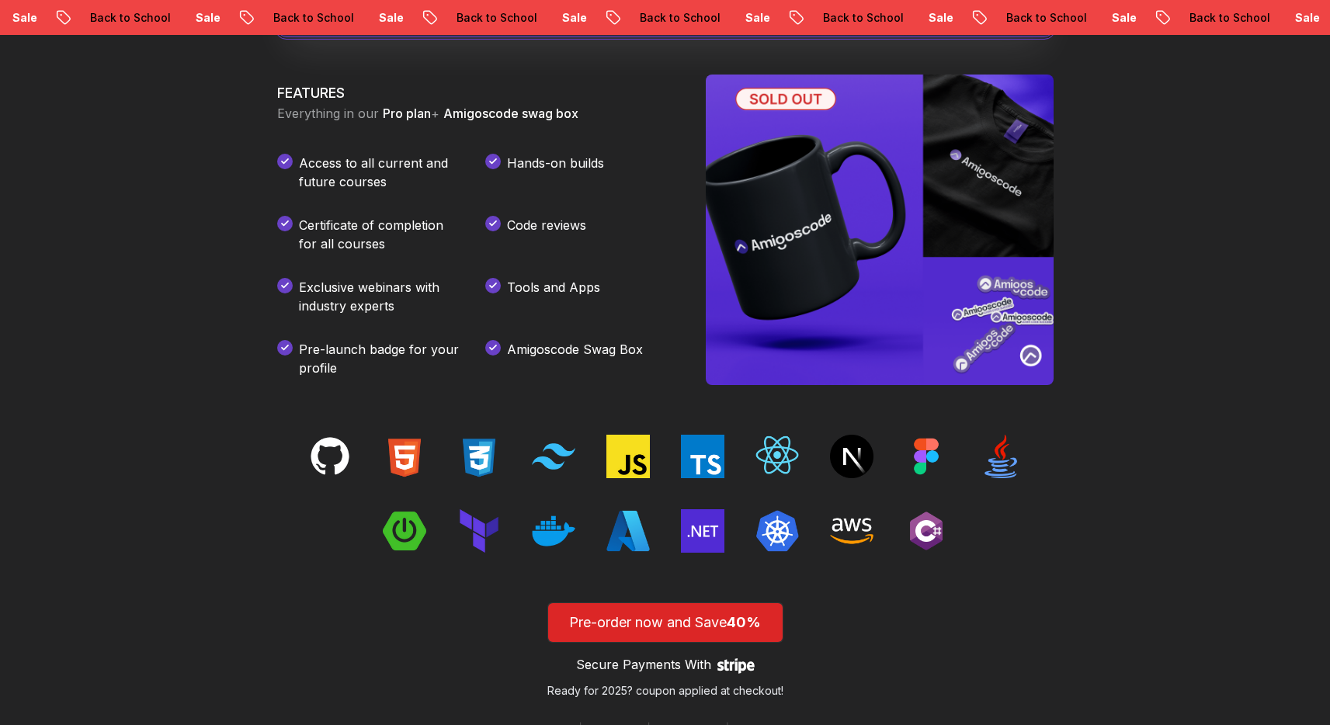
scroll to position [2102, 0]
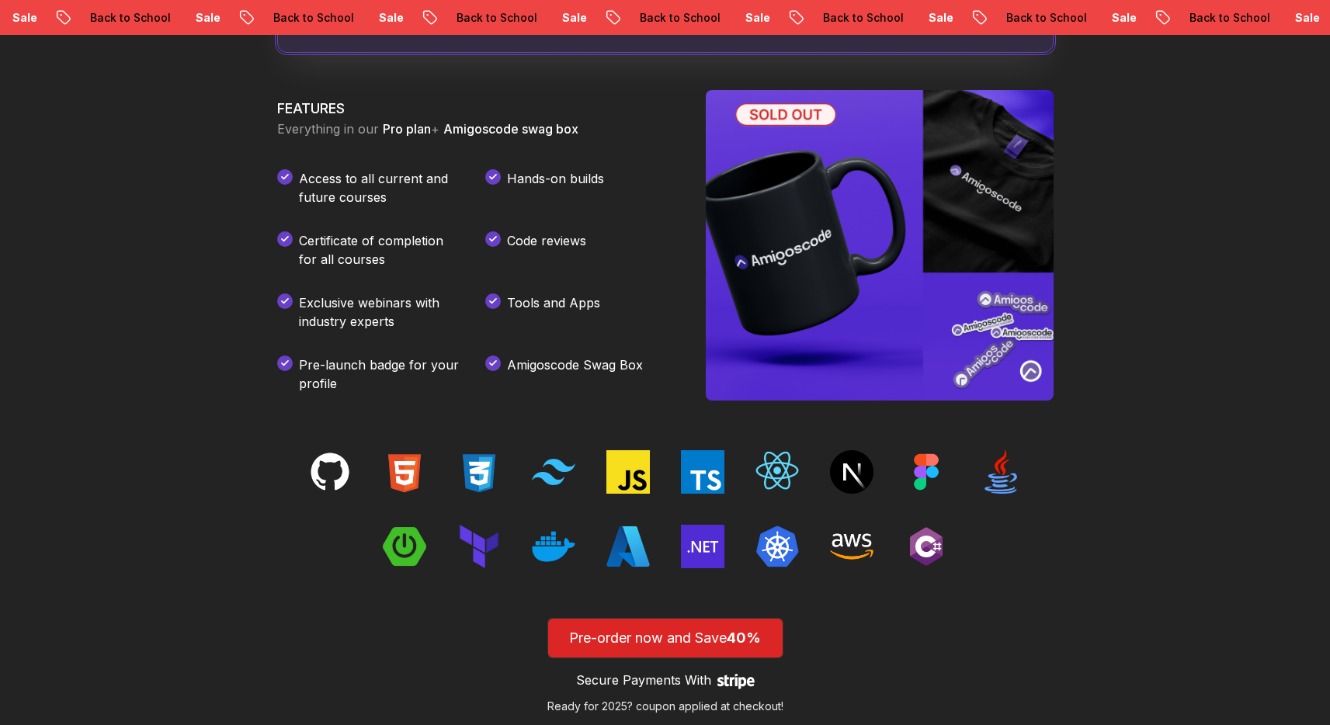
click at [985, 141] on img at bounding box center [880, 245] width 348 height 311
click at [876, 148] on img at bounding box center [880, 245] width 348 height 311
click at [811, 116] on img at bounding box center [880, 245] width 348 height 311
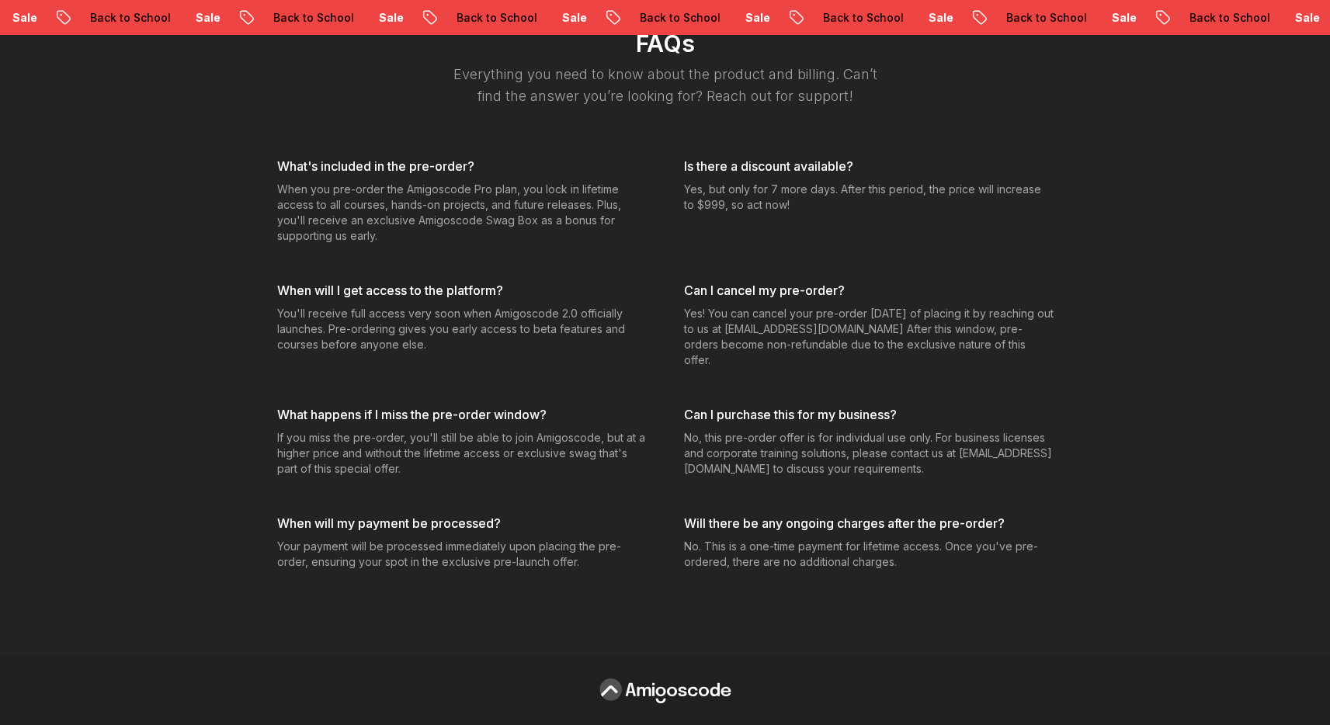
scroll to position [6418, 0]
click at [1029, 7] on div "Sale Back to School Sale Back to School Sale Back to School Sale Back to School…" at bounding box center [665, 17] width 1330 height 35
